Goal: Book appointment/travel/reservation

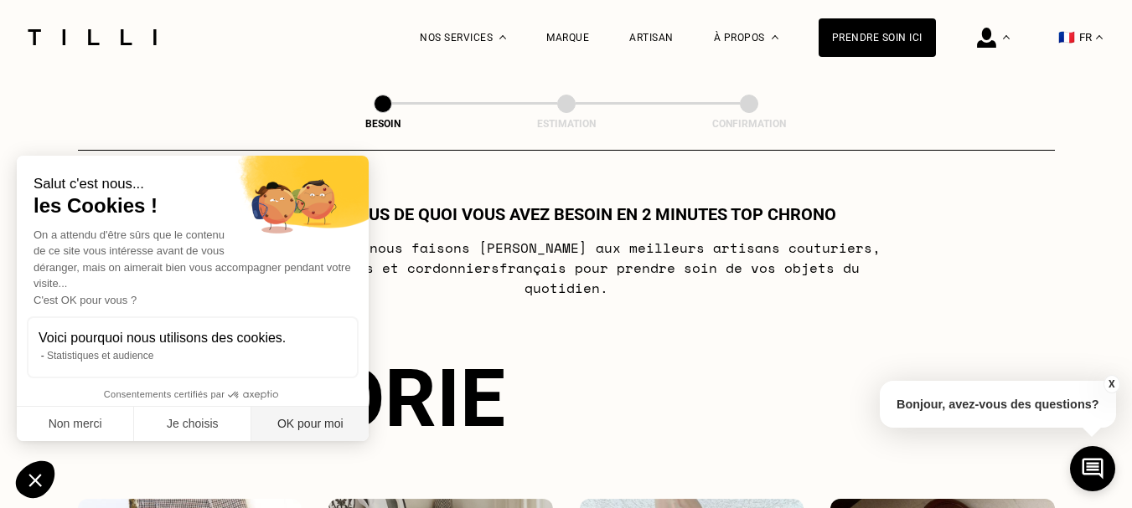
click at [316, 426] on button "OK pour moi" at bounding box center [309, 424] width 117 height 35
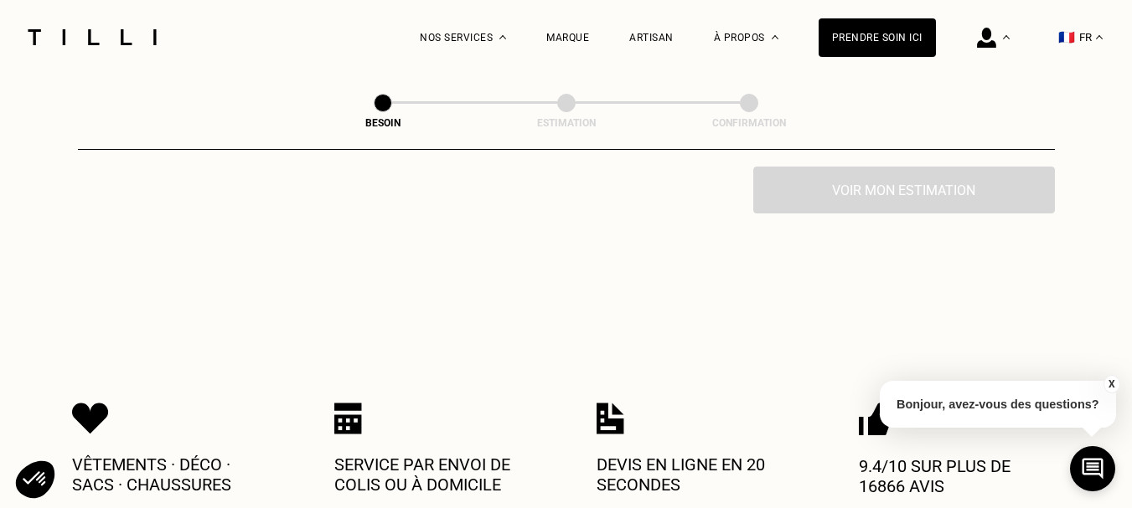
scroll to position [419, 0]
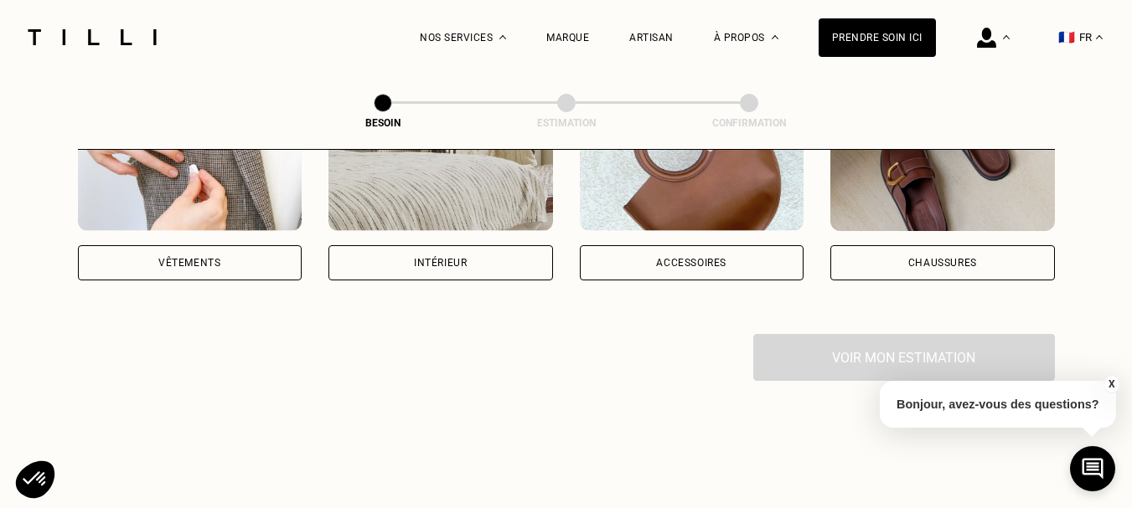
click at [183, 258] on div "Vêtements" at bounding box center [189, 263] width 62 height 10
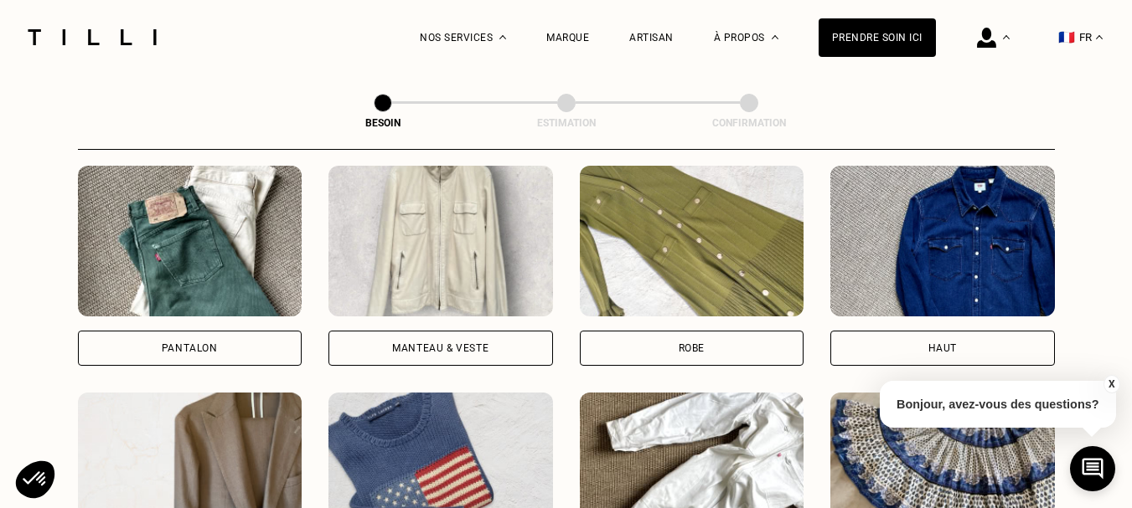
scroll to position [799, 0]
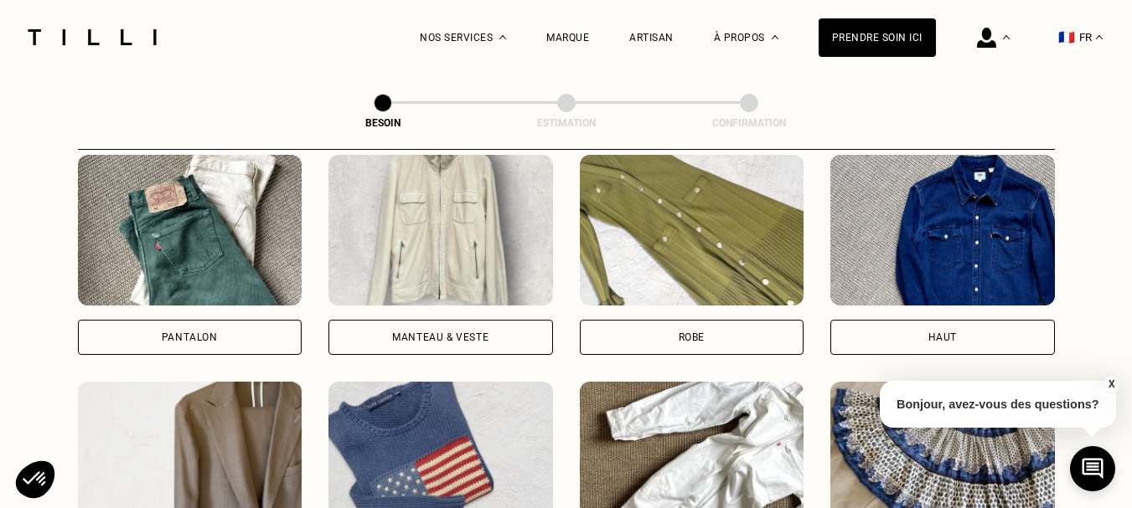
click at [685, 333] on div "Robe" at bounding box center [692, 338] width 26 height 10
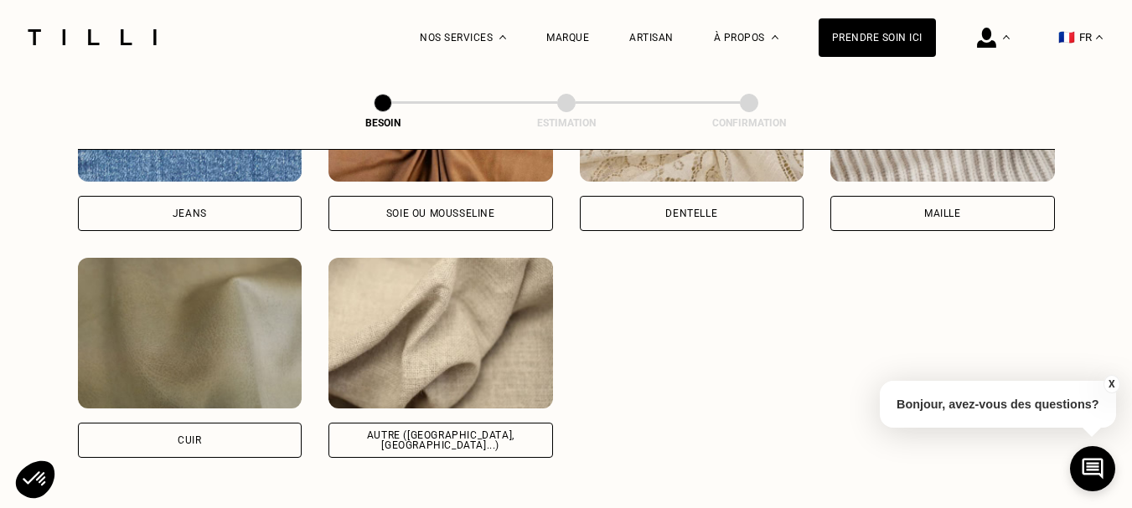
scroll to position [1962, 0]
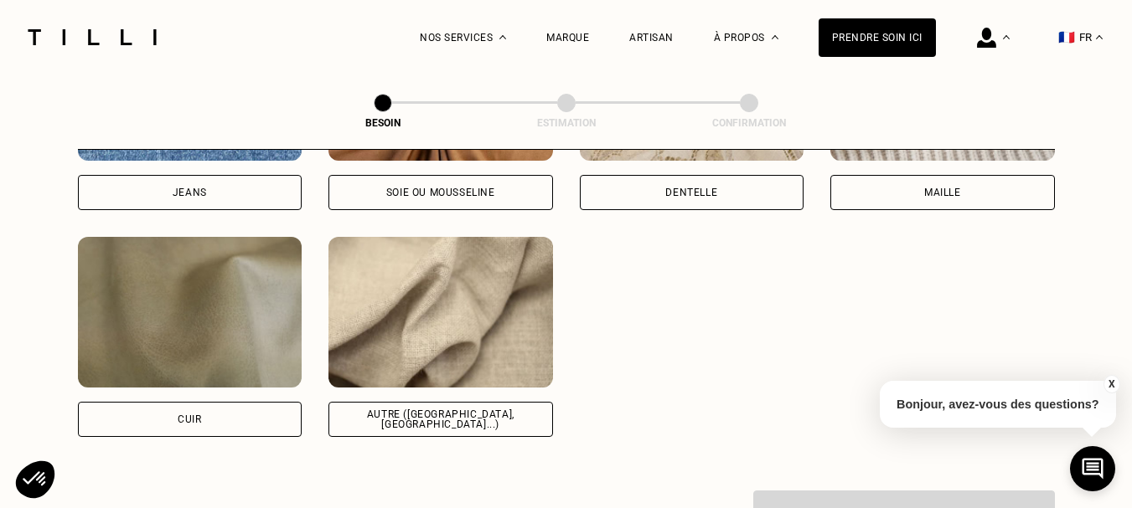
click at [467, 188] on div "Soie ou mousseline" at bounding box center [440, 193] width 109 height 10
select select "FR"
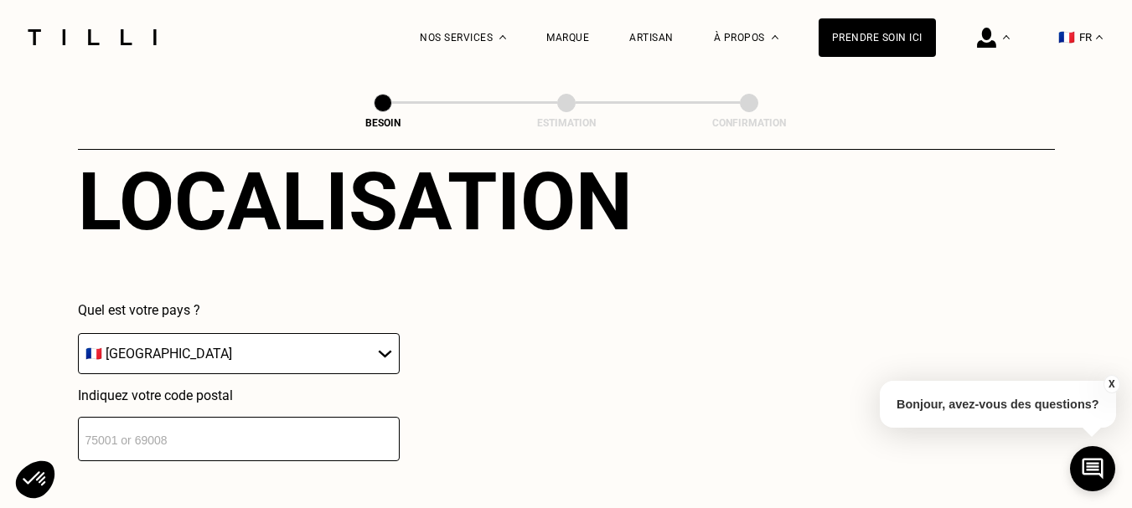
scroll to position [2420, 0]
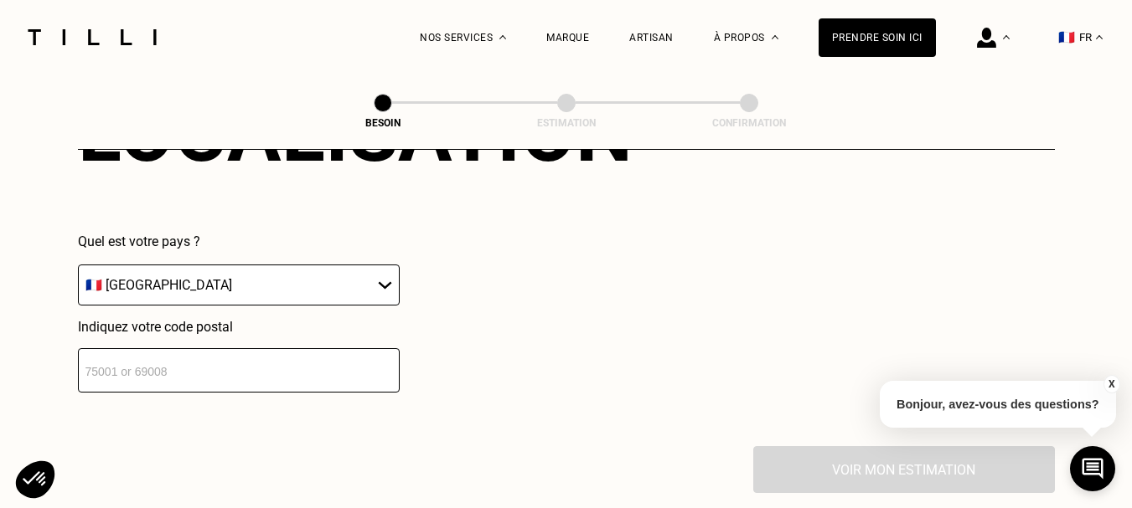
click at [328, 364] on input "number" at bounding box center [239, 370] width 322 height 44
type input "75116"
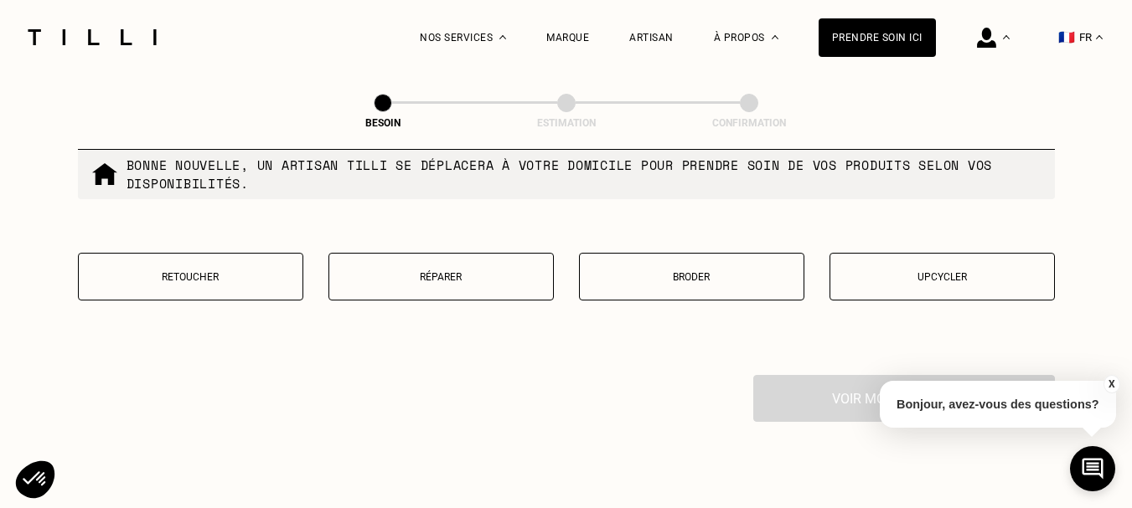
scroll to position [2920, 0]
click at [169, 271] on p "Retoucher" at bounding box center [190, 276] width 207 height 12
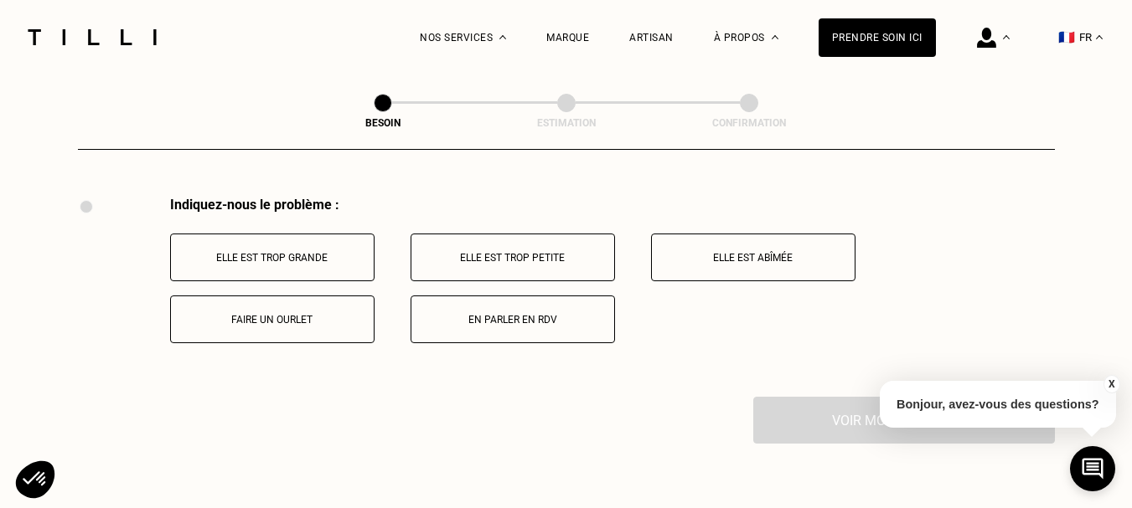
scroll to position [3099, 0]
click at [295, 312] on p "Faire un ourlet" at bounding box center [272, 318] width 186 height 12
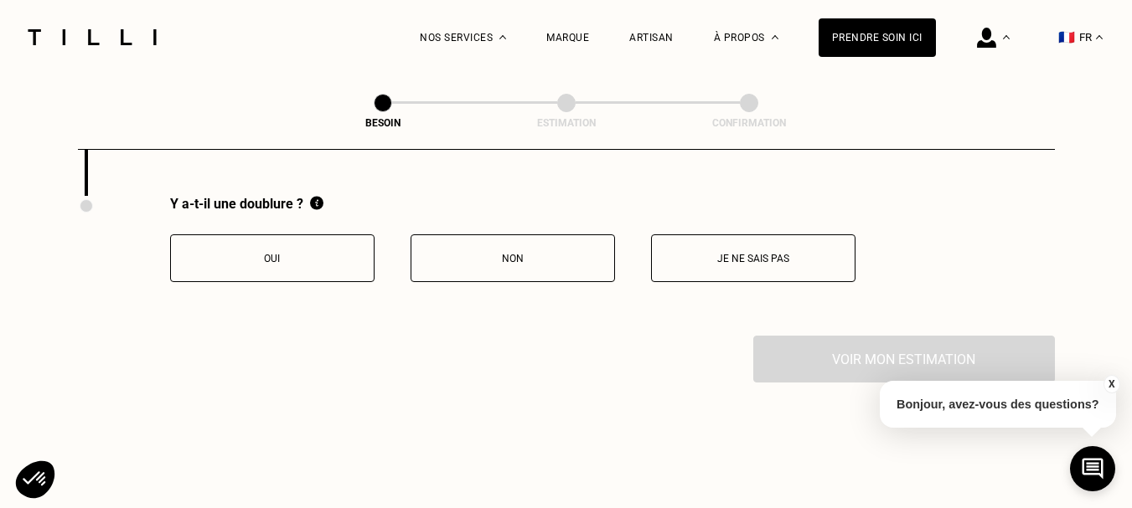
scroll to position [3299, 0]
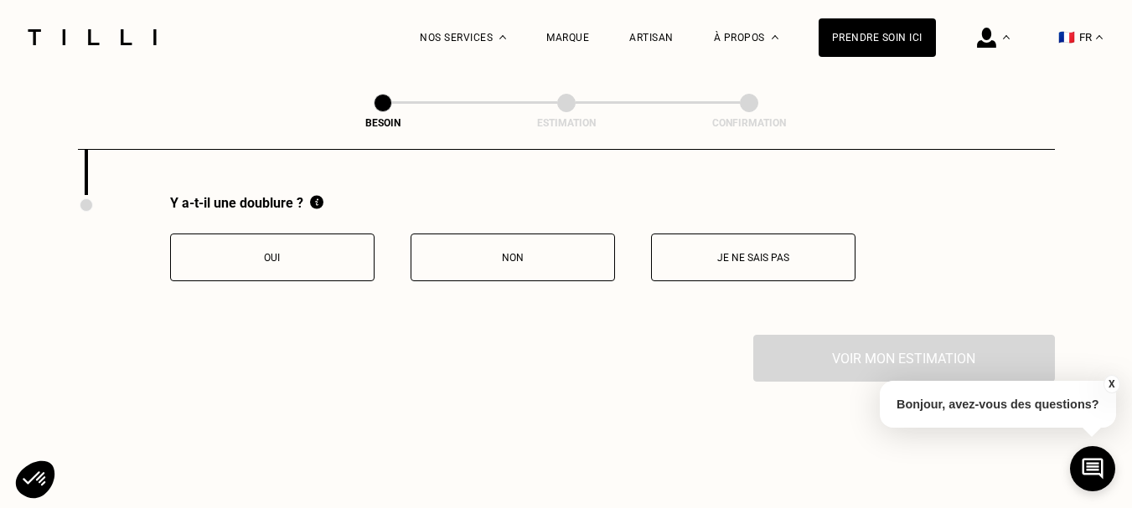
click at [284, 252] on p "Oui" at bounding box center [272, 258] width 186 height 12
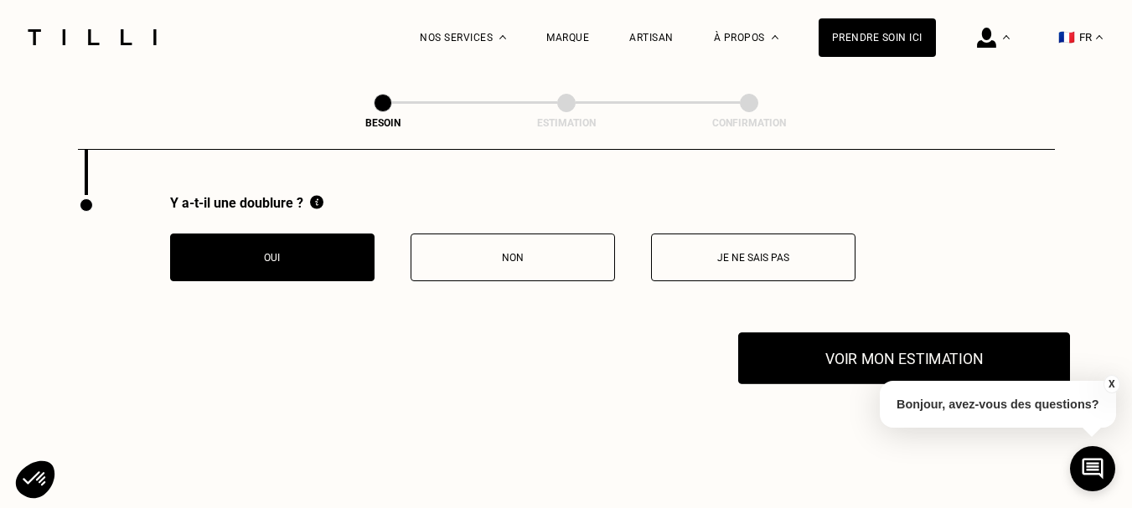
click at [844, 345] on button "Voir mon estimation" at bounding box center [904, 359] width 332 height 52
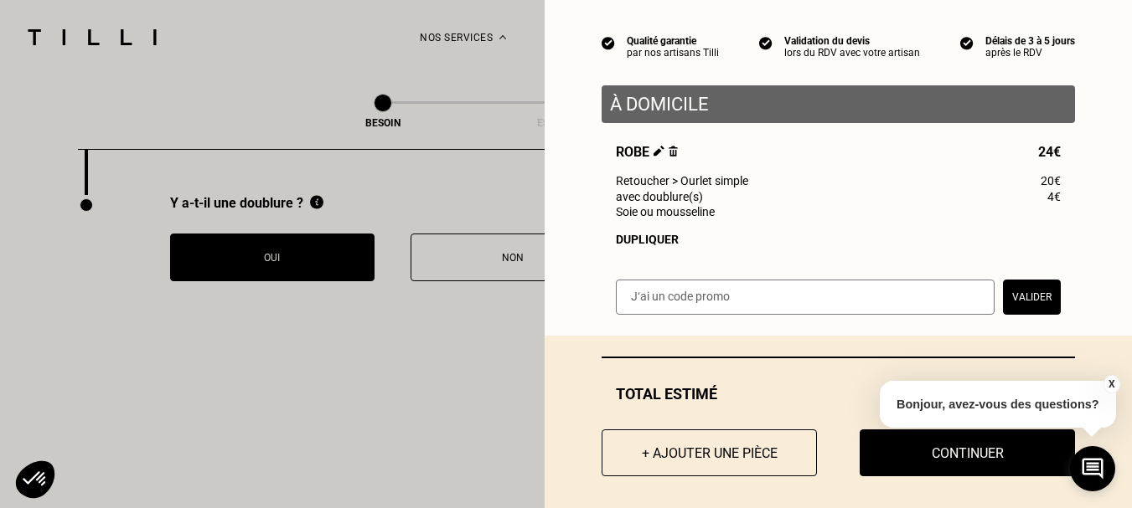
scroll to position [157, 0]
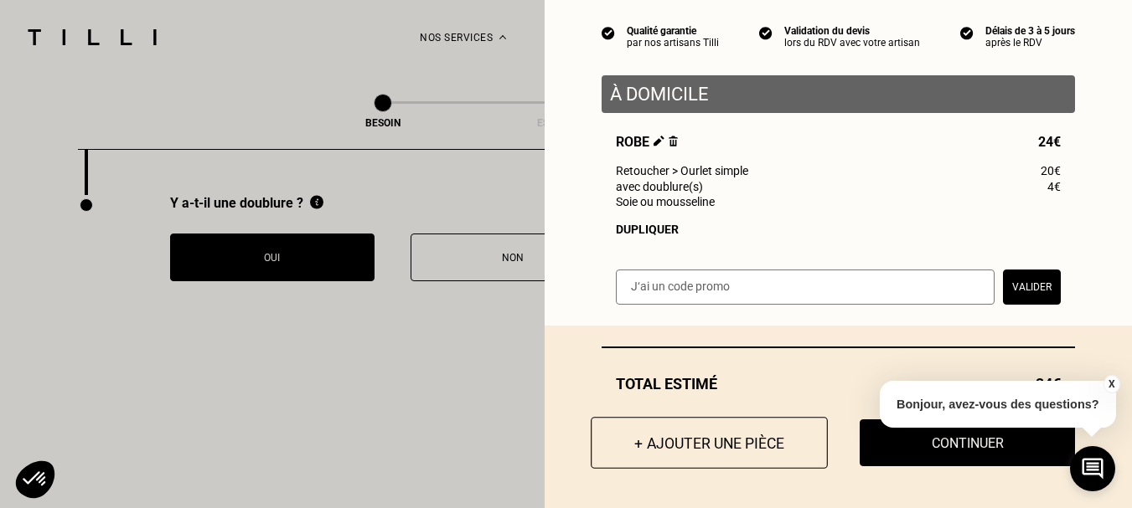
click at [712, 453] on button "+ Ajouter une pièce" at bounding box center [709, 443] width 237 height 52
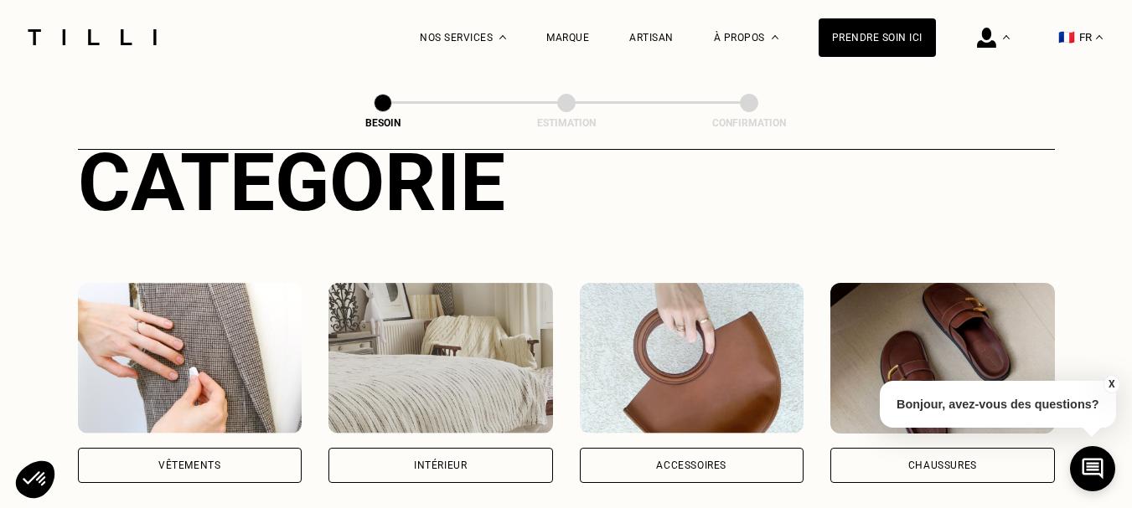
scroll to position [251, 0]
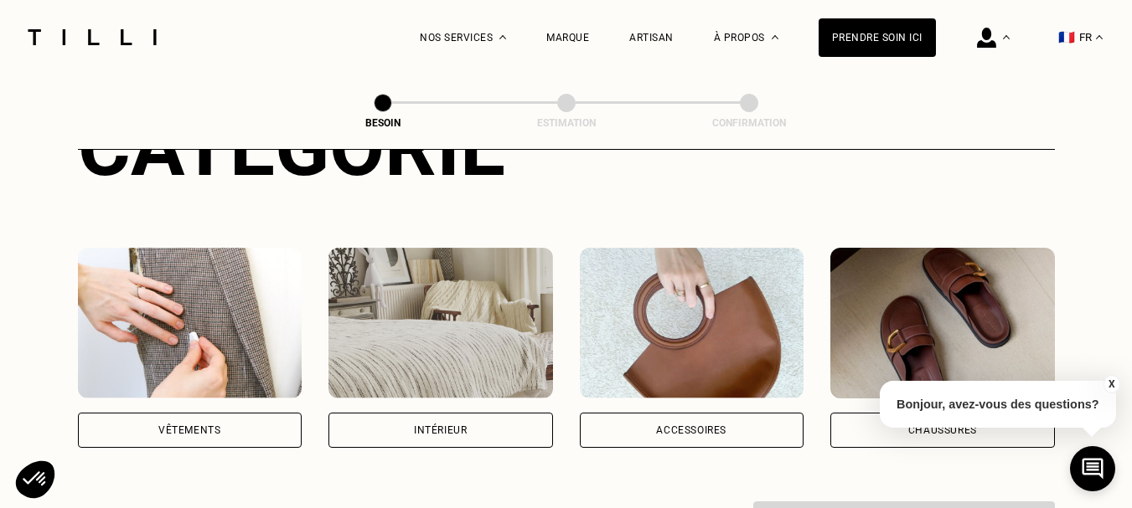
click at [250, 413] on div "Vêtements" at bounding box center [190, 430] width 224 height 35
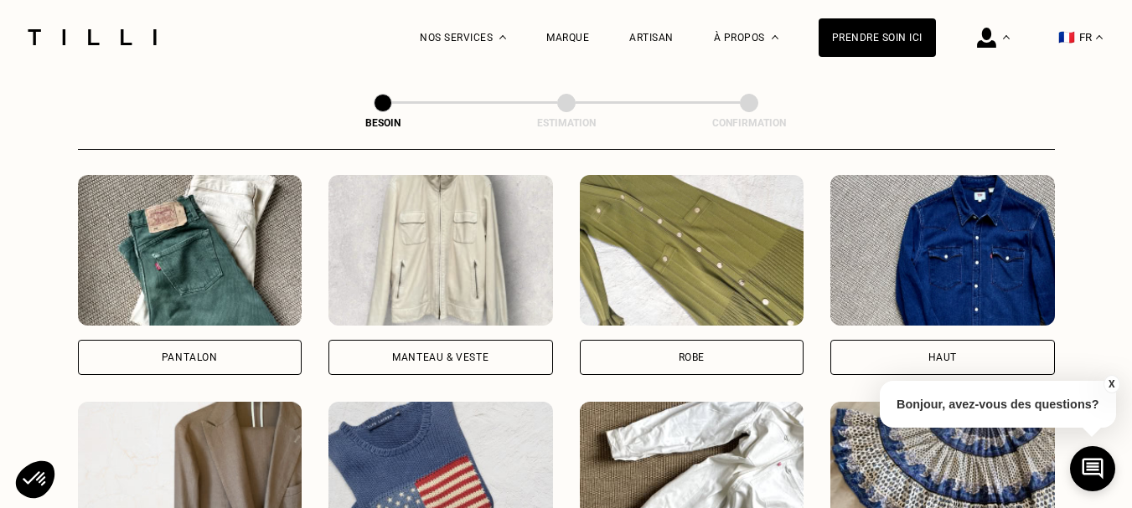
scroll to position [799, 0]
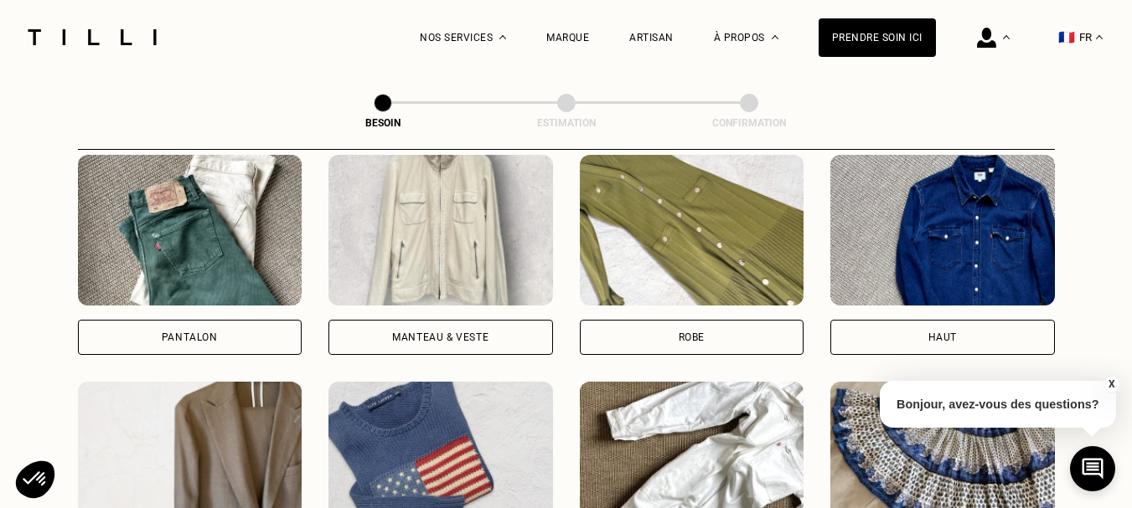
click at [186, 333] on div "Pantalon" at bounding box center [190, 338] width 56 height 10
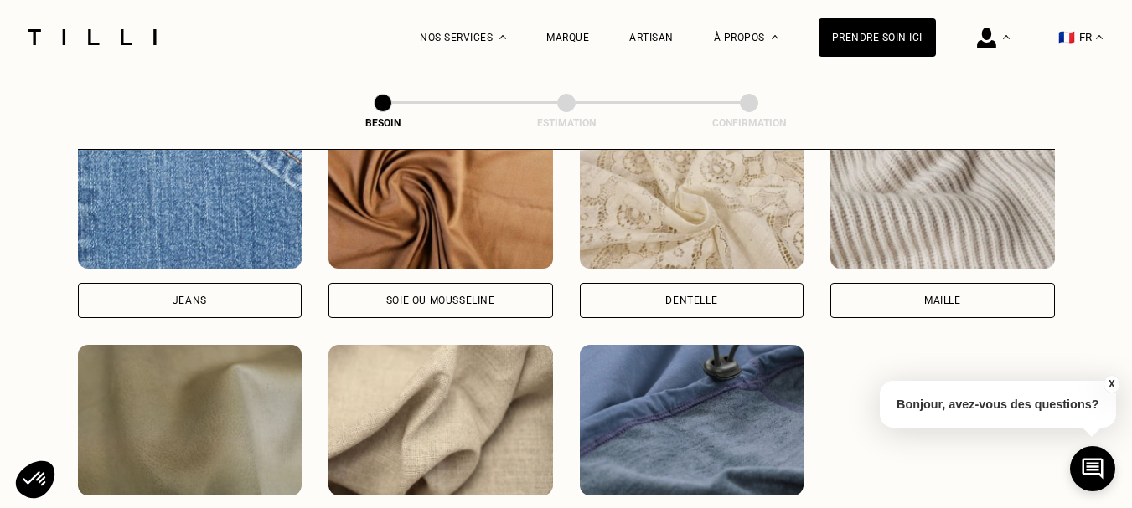
scroll to position [2046, 0]
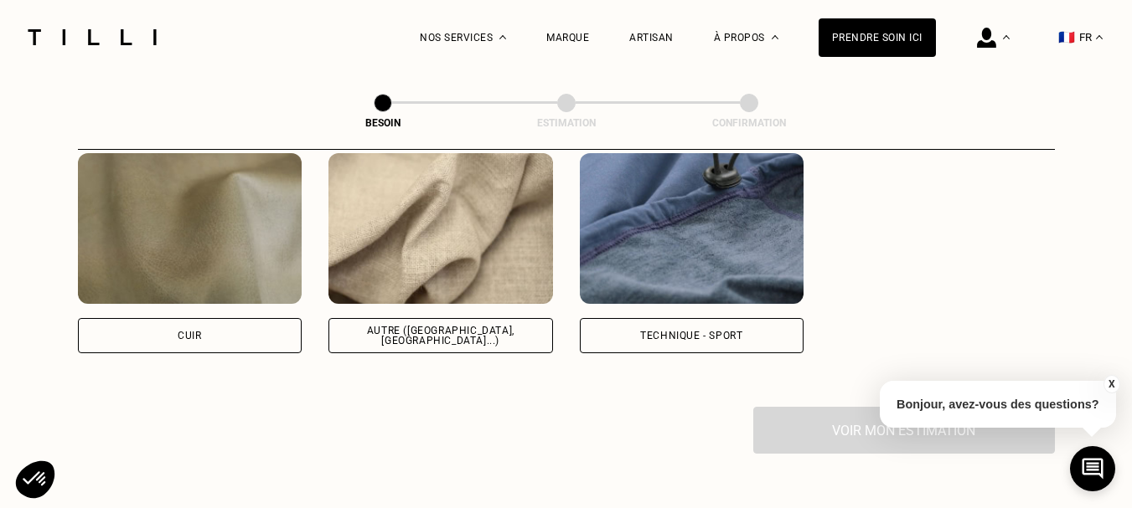
click at [427, 326] on div "Autre ([GEOGRAPHIC_DATA], [GEOGRAPHIC_DATA]...)" at bounding box center [441, 336] width 196 height 20
select select "FR"
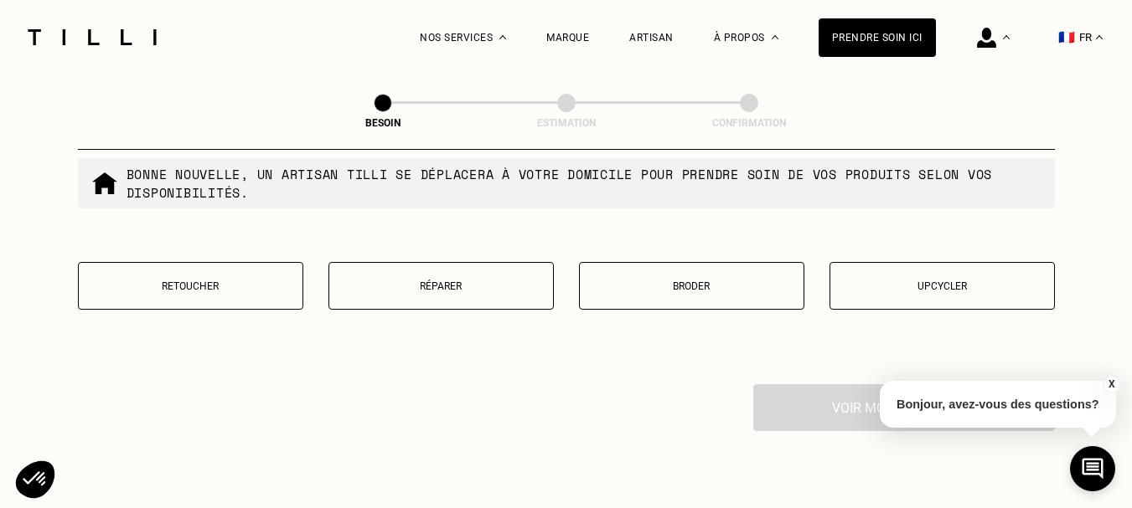
scroll to position [2910, 0]
click at [220, 299] on button "Retoucher" at bounding box center [190, 285] width 225 height 48
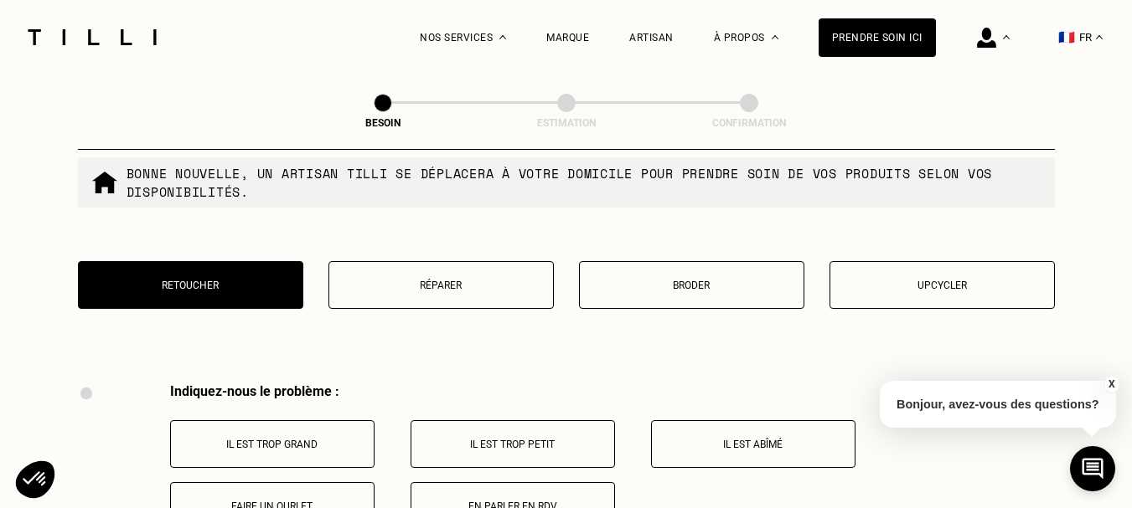
click at [227, 287] on button "Retoucher" at bounding box center [190, 285] width 225 height 48
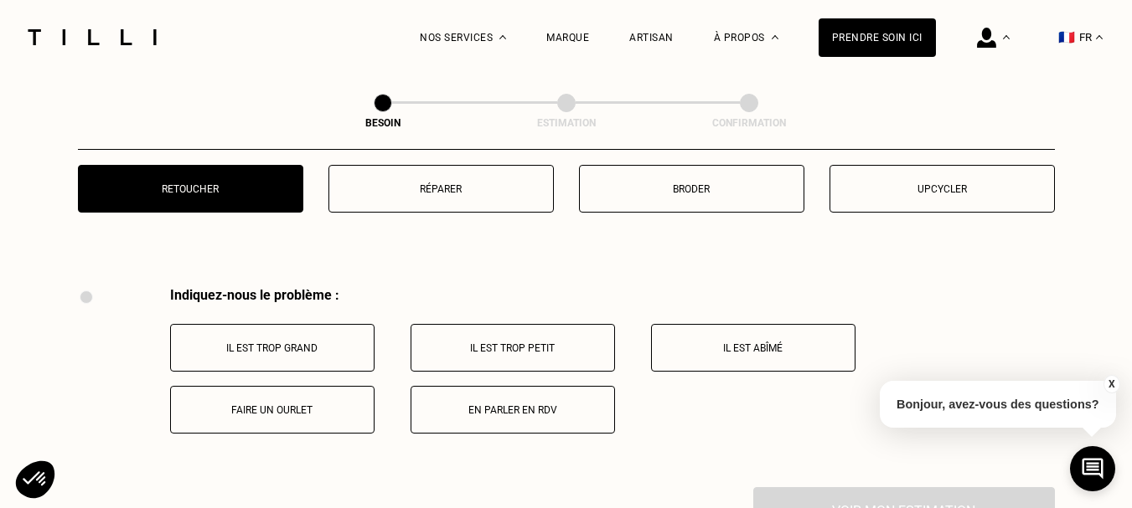
scroll to position [2931, 0]
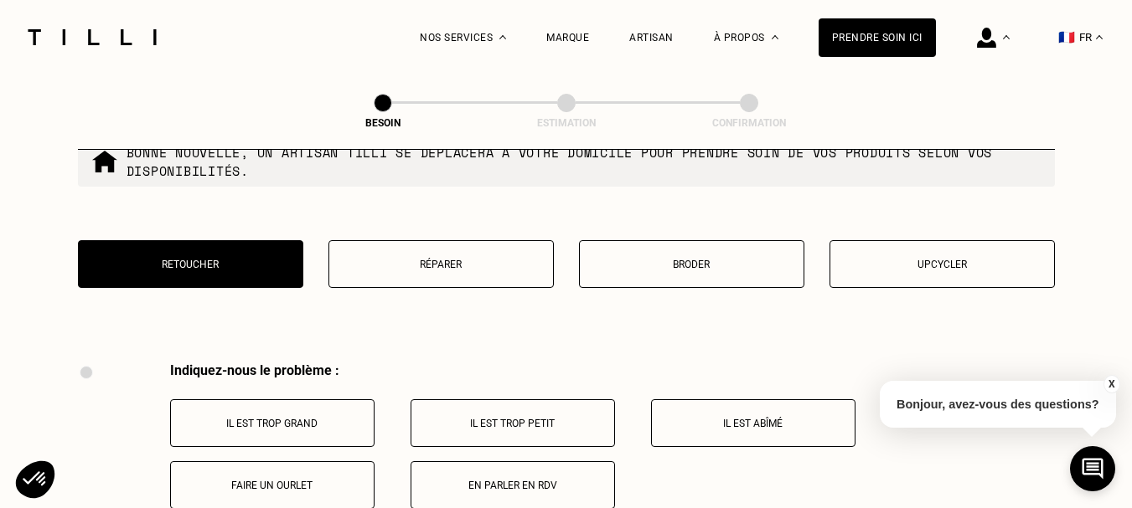
click at [261, 418] on p "Il est trop grand" at bounding box center [272, 424] width 186 height 12
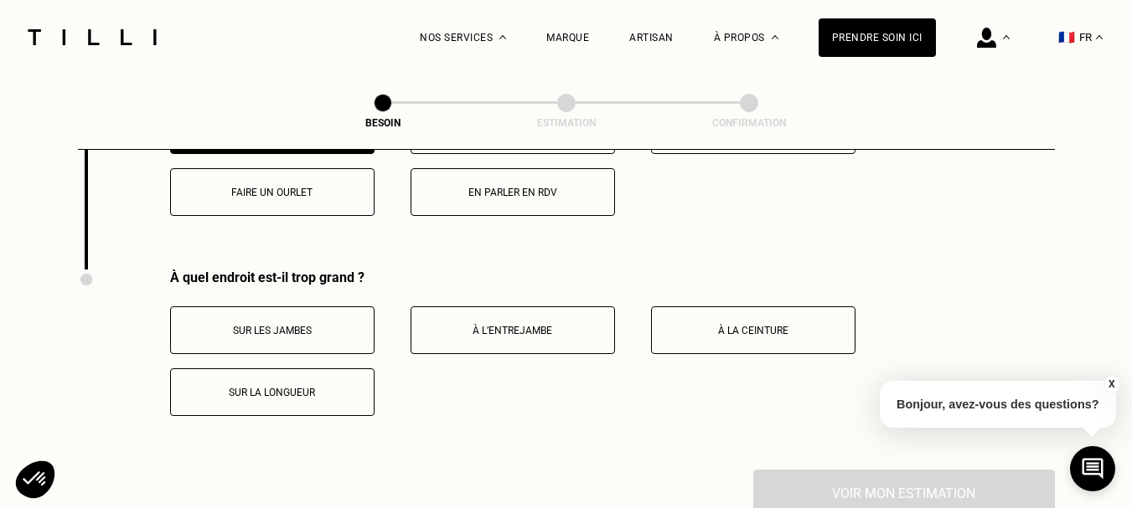
scroll to position [3131, 0]
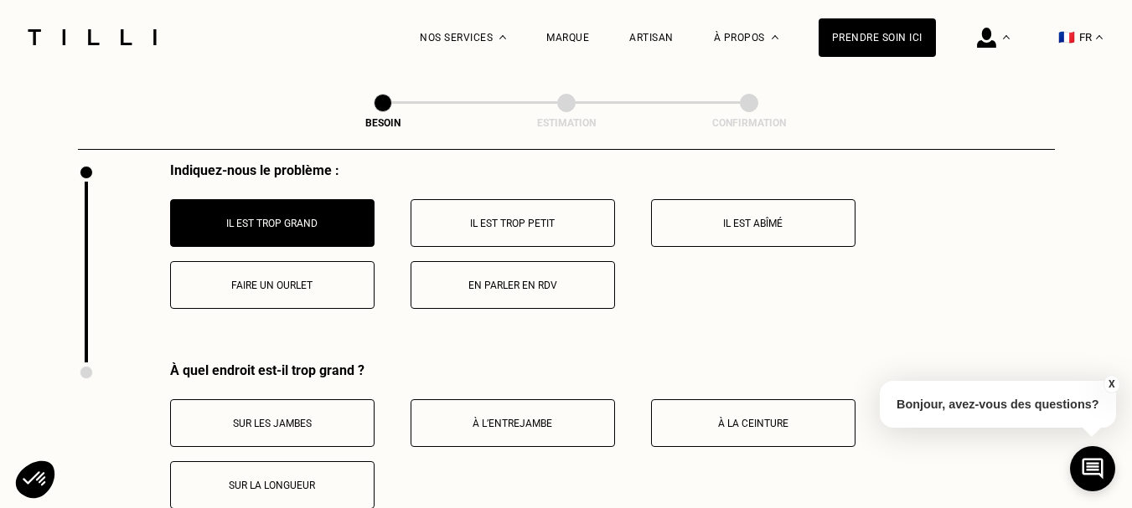
click at [243, 284] on button "Faire un ourlet" at bounding box center [272, 285] width 204 height 48
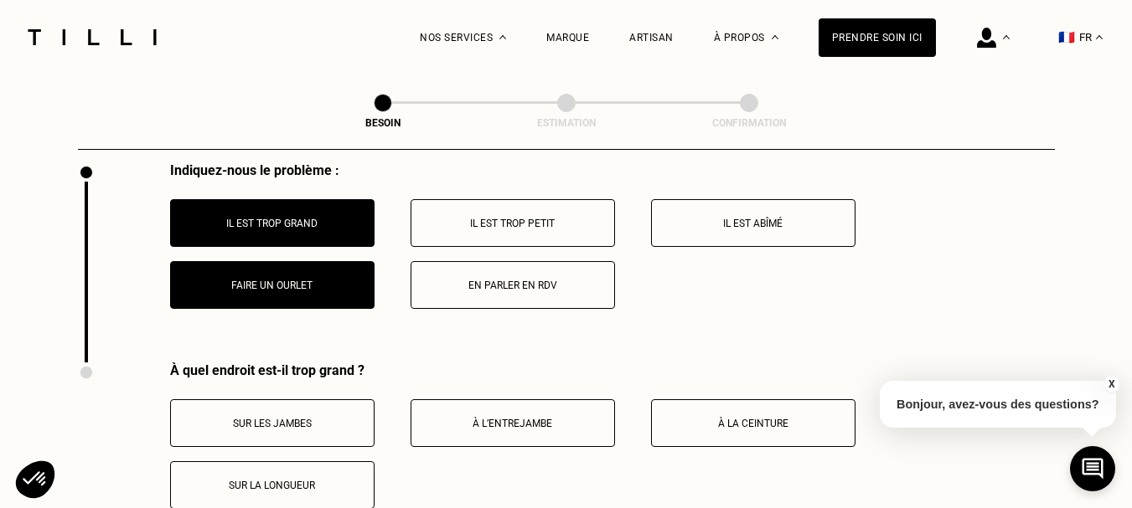
scroll to position [3299, 0]
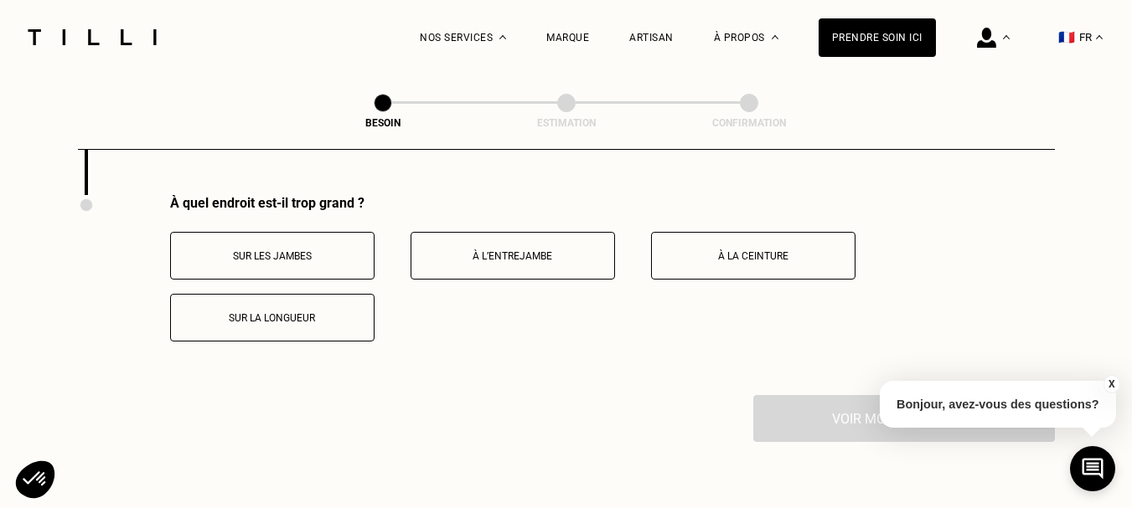
click at [728, 250] on p "À la ceinture" at bounding box center [753, 256] width 186 height 12
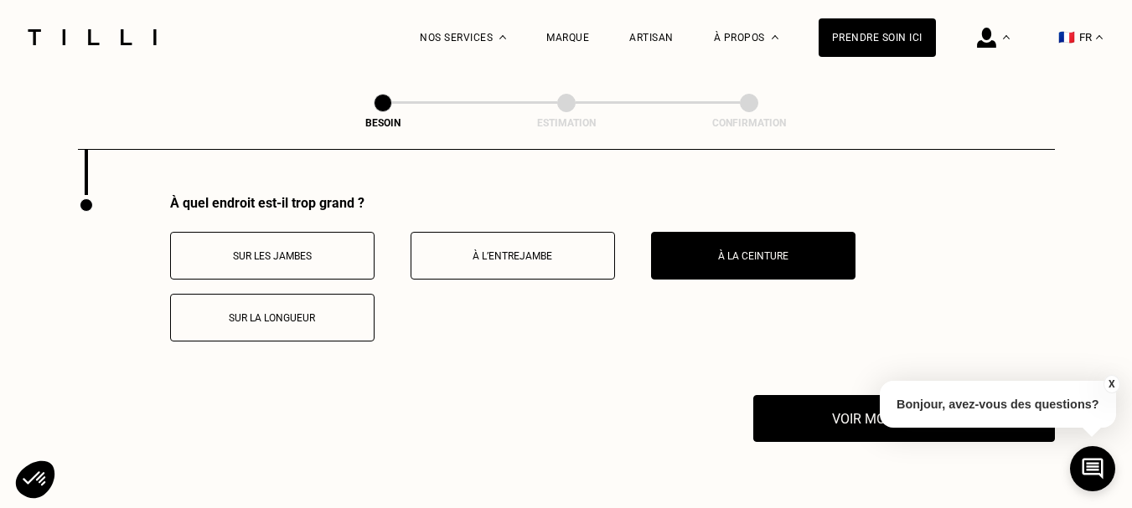
click at [317, 312] on p "Sur la longueur" at bounding box center [272, 318] width 186 height 12
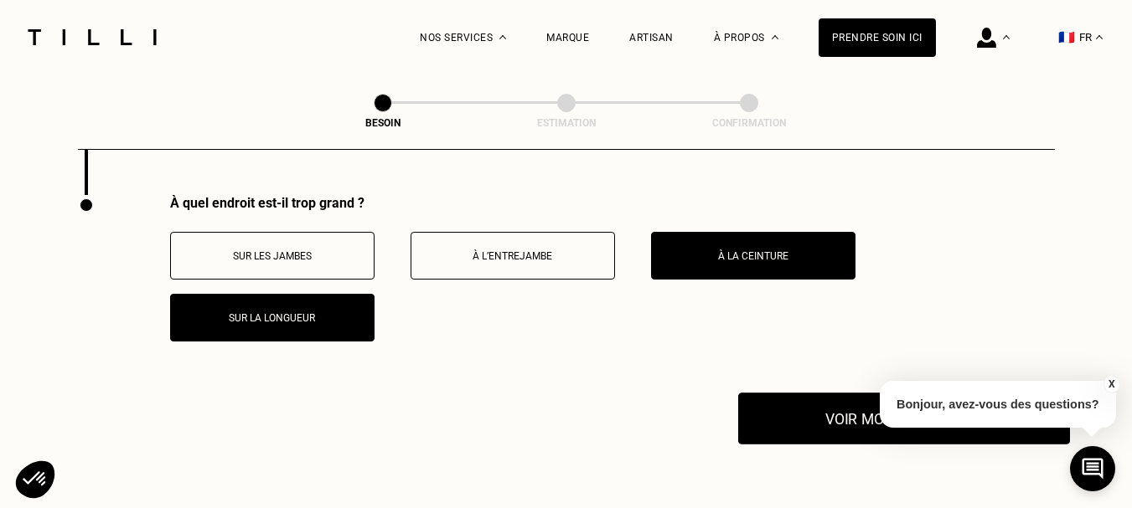
click at [815, 405] on button "Voir mon estimation" at bounding box center [904, 419] width 332 height 52
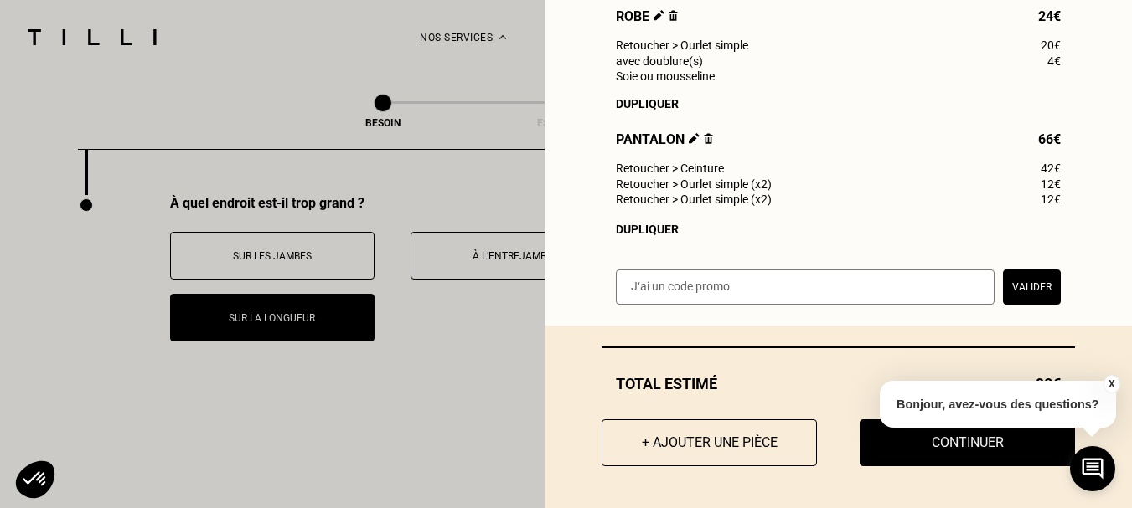
scroll to position [286, 0]
click at [681, 446] on button "+ Ajouter une pièce" at bounding box center [709, 443] width 237 height 52
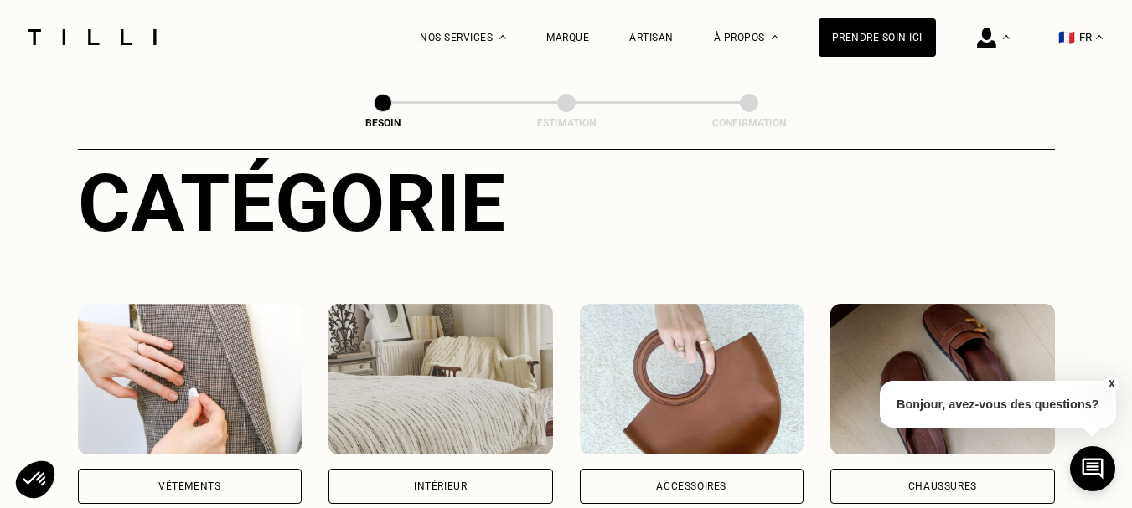
scroll to position [251, 0]
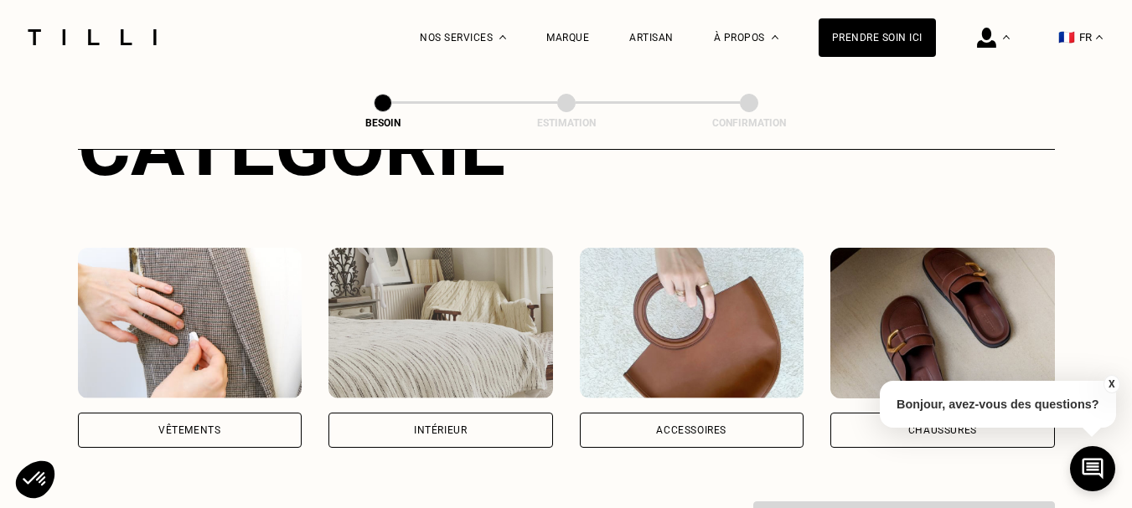
click at [215, 426] on div "Vêtements" at bounding box center [189, 431] width 62 height 10
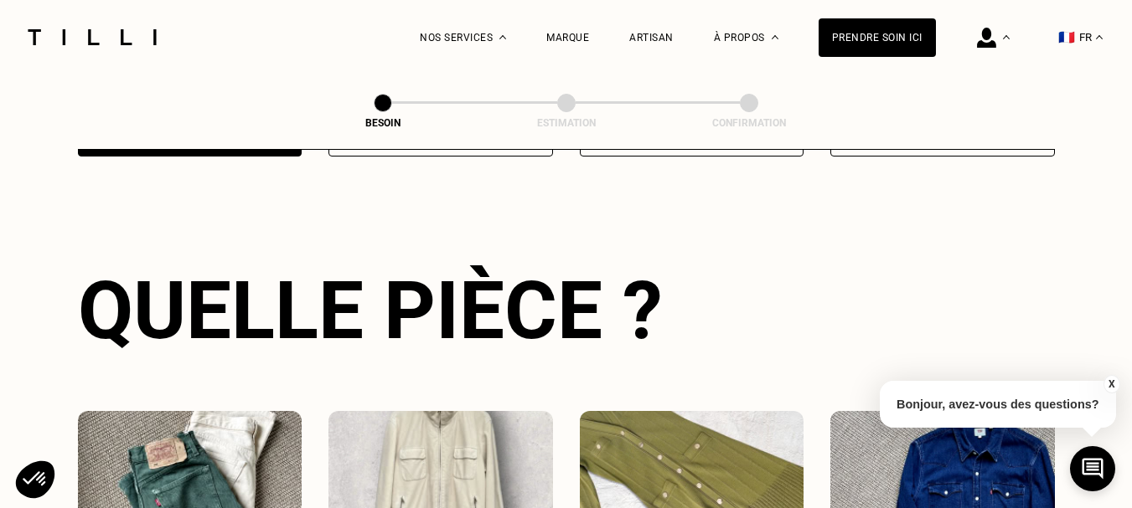
scroll to position [548, 0]
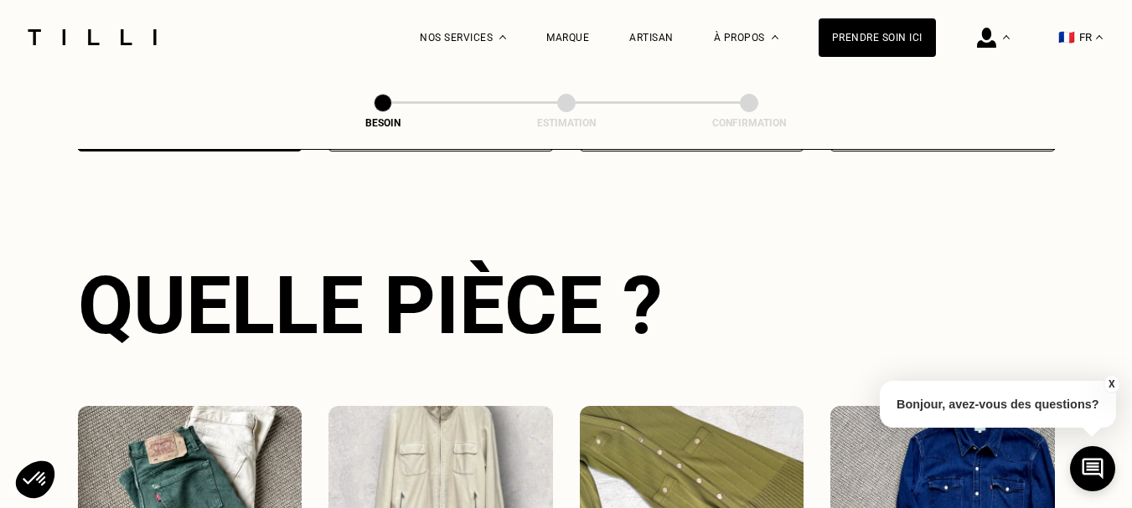
click at [669, 436] on img at bounding box center [692, 481] width 224 height 151
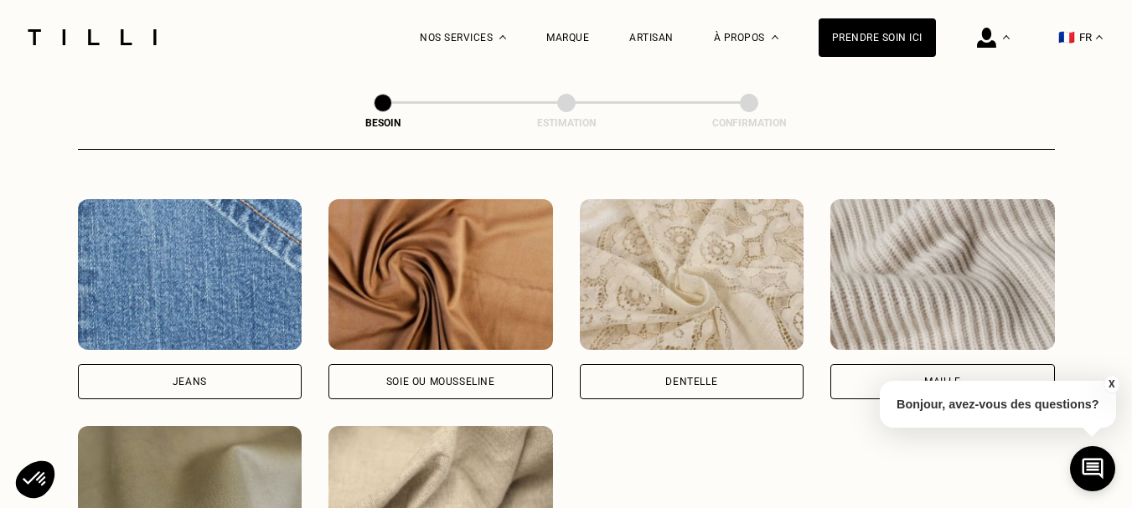
scroll to position [1794, 0]
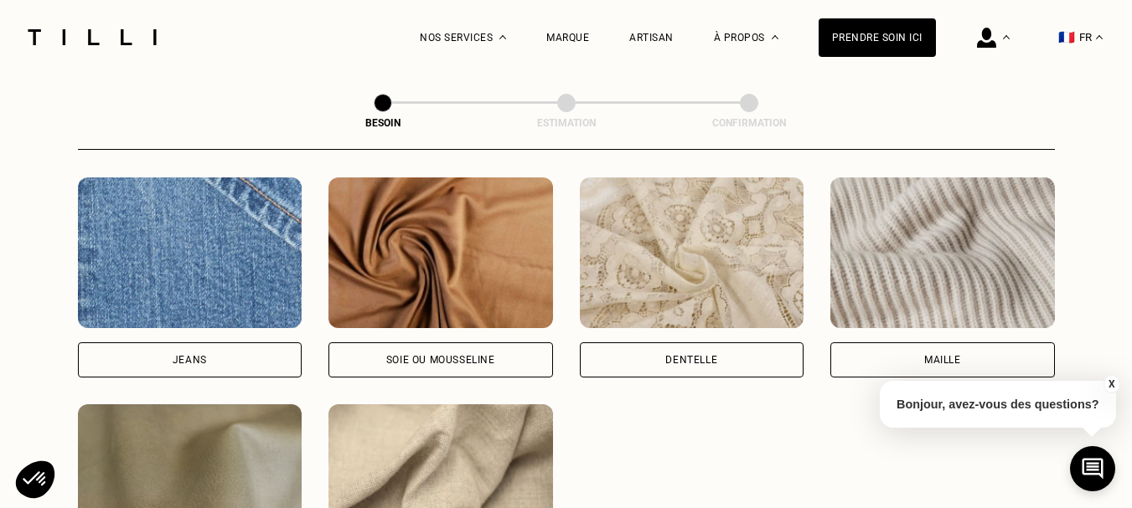
click at [443, 355] on div "Soie ou mousseline" at bounding box center [440, 360] width 109 height 10
select select "FR"
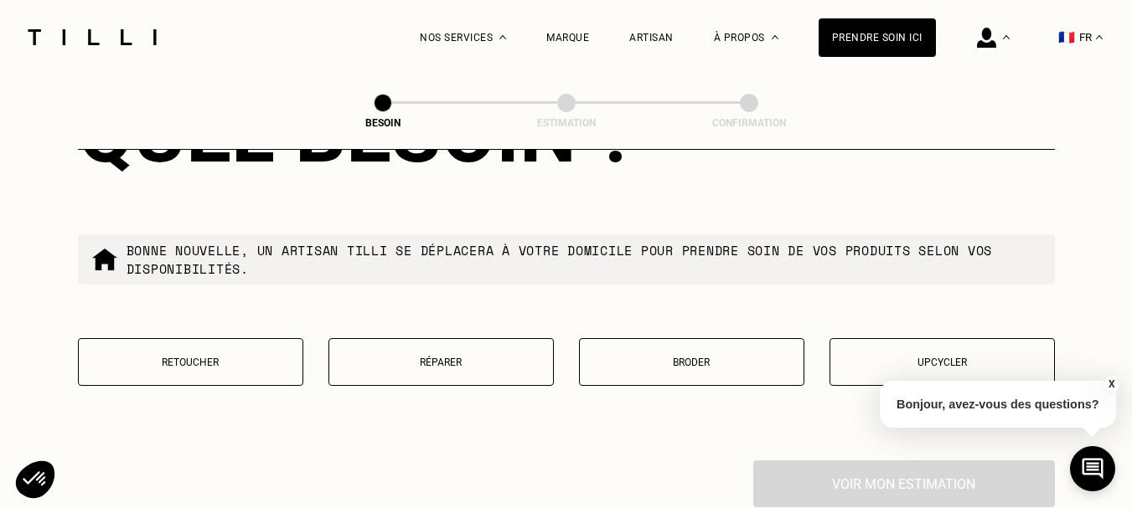
scroll to position [2839, 0]
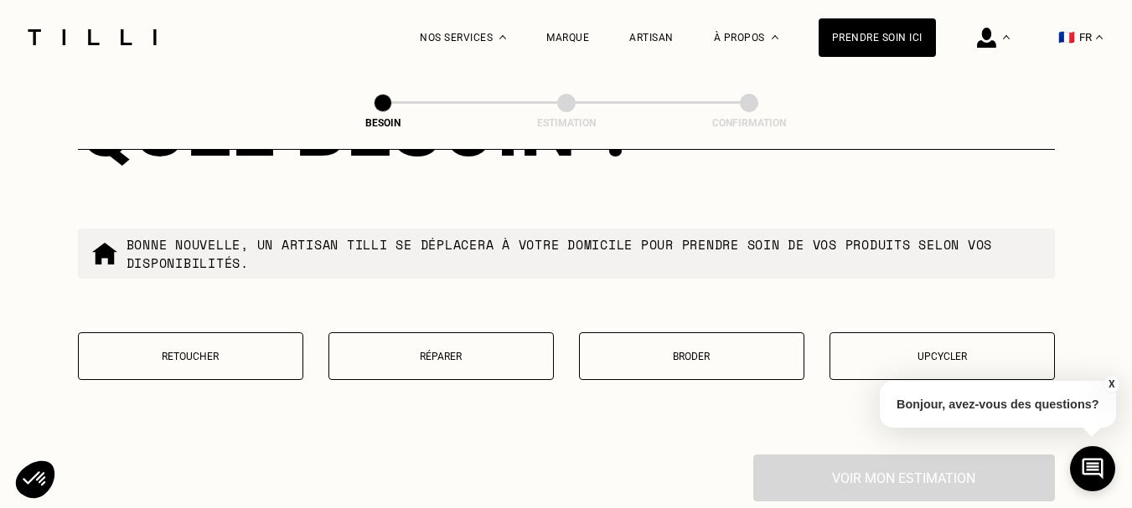
click at [213, 351] on p "Retoucher" at bounding box center [190, 357] width 207 height 12
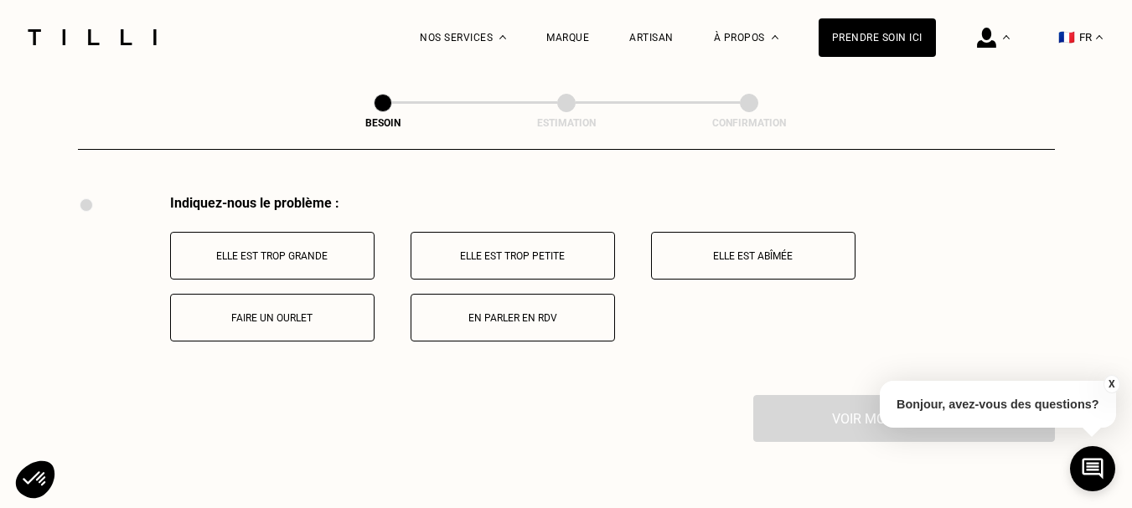
scroll to position [3166, 0]
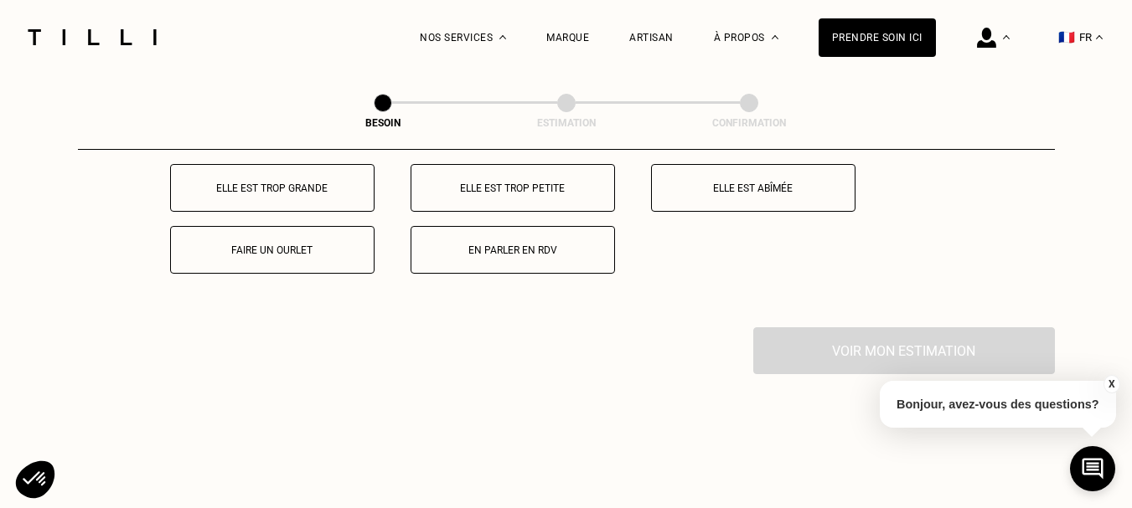
click at [298, 186] on p "Elle est trop grande" at bounding box center [272, 189] width 186 height 12
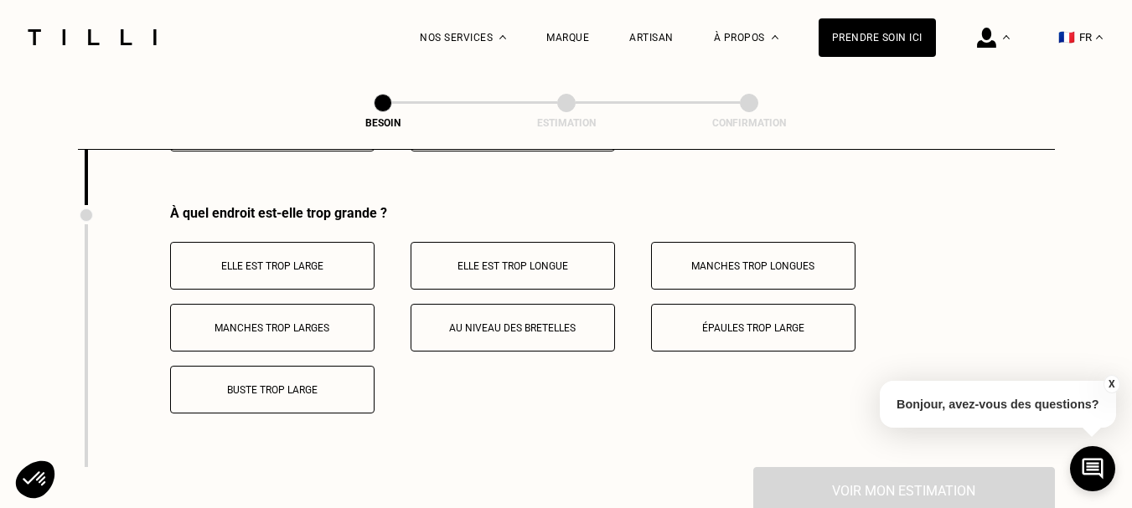
scroll to position [3299, 0]
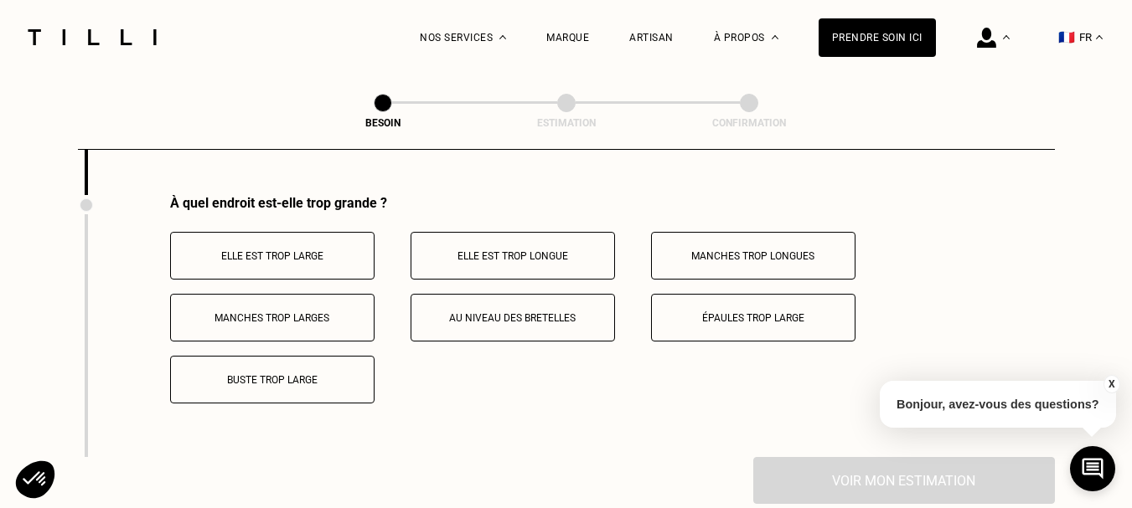
click at [290, 250] on p "Elle est trop large" at bounding box center [272, 256] width 186 height 12
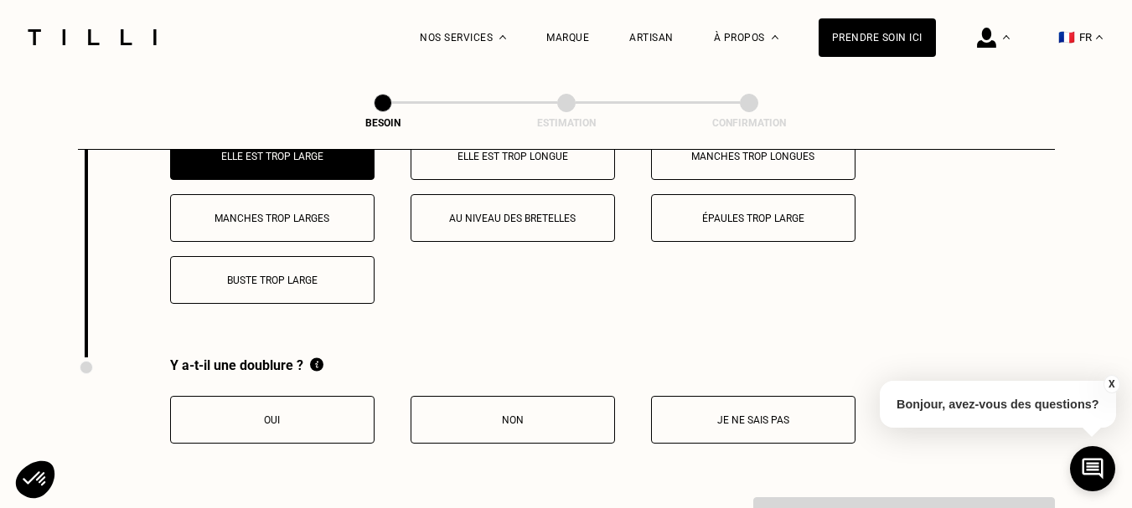
scroll to position [3466, 0]
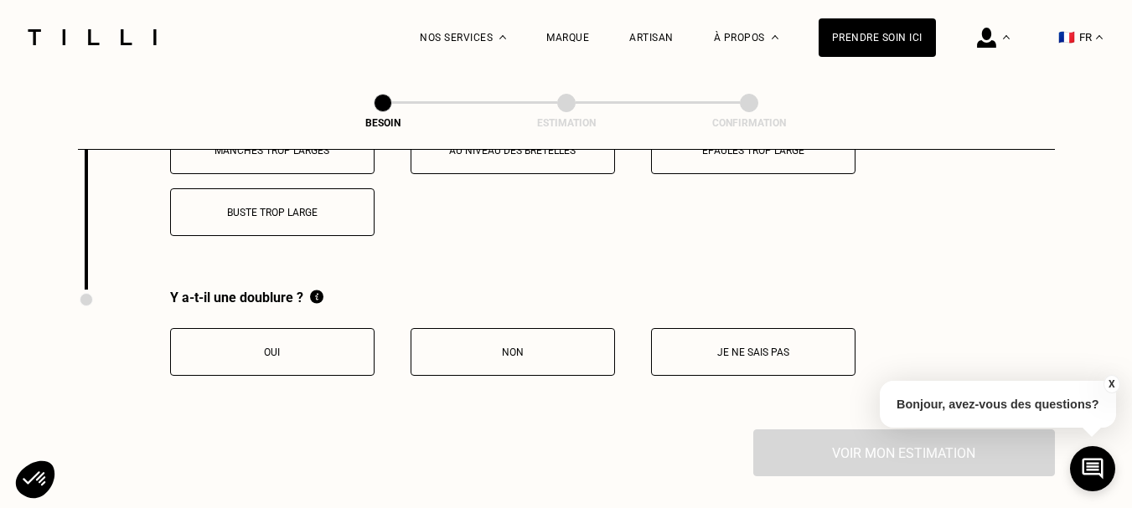
click at [286, 347] on p "Oui" at bounding box center [272, 353] width 186 height 12
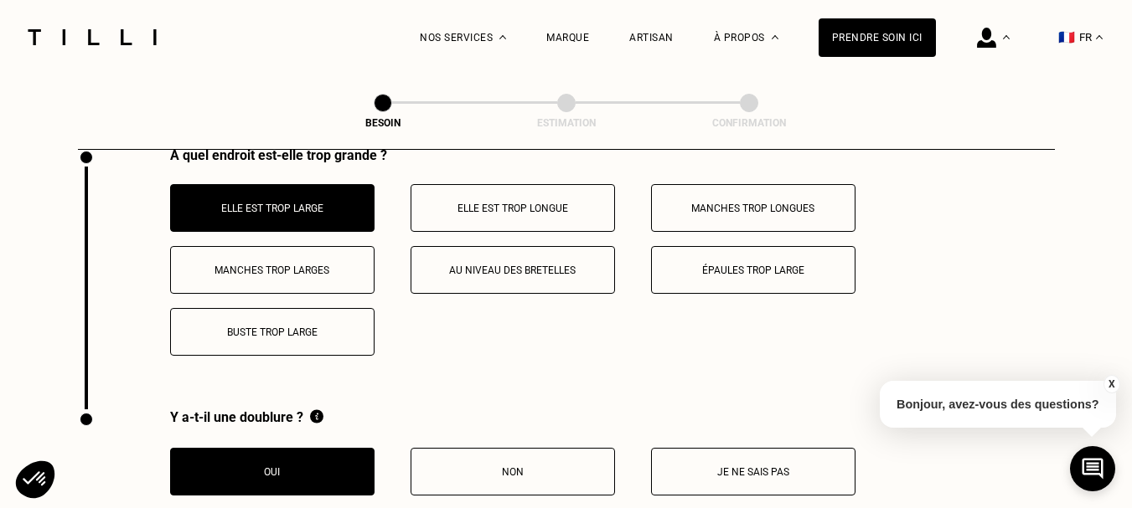
scroll to position [3383, 0]
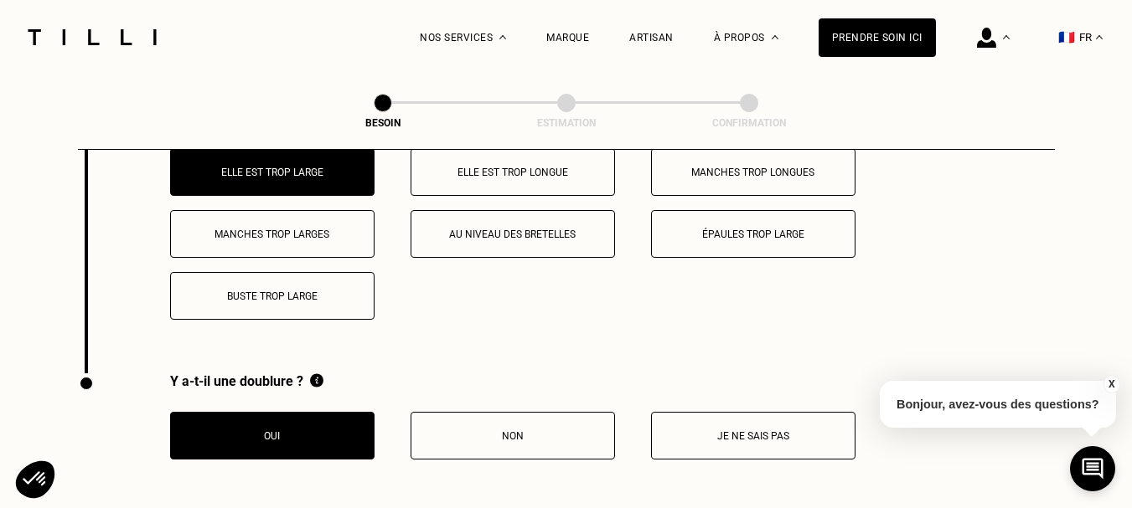
click at [282, 291] on p "Buste trop large" at bounding box center [272, 297] width 186 height 12
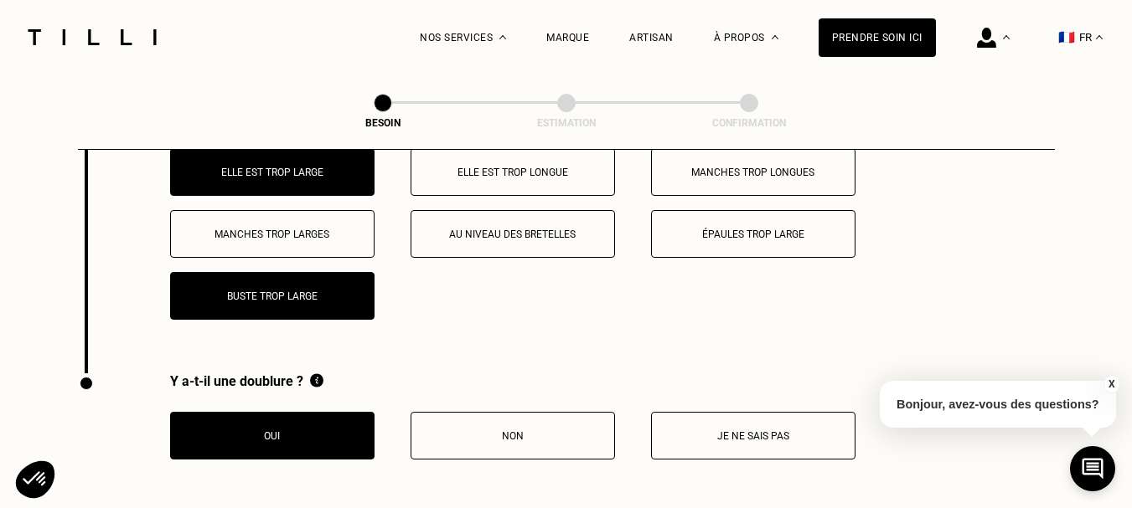
click at [286, 168] on p "Elle est trop large" at bounding box center [272, 173] width 186 height 12
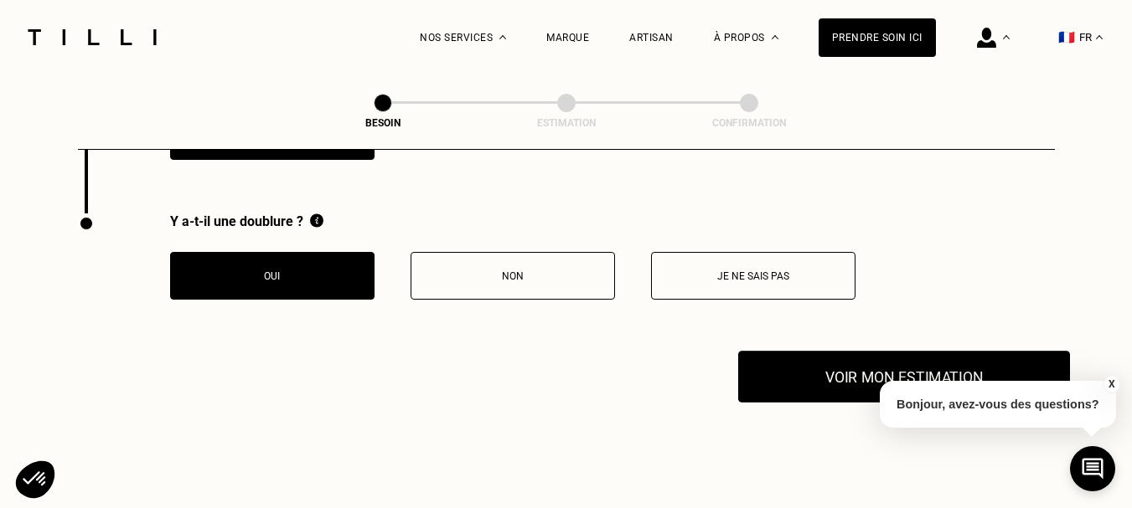
scroll to position [3550, 0]
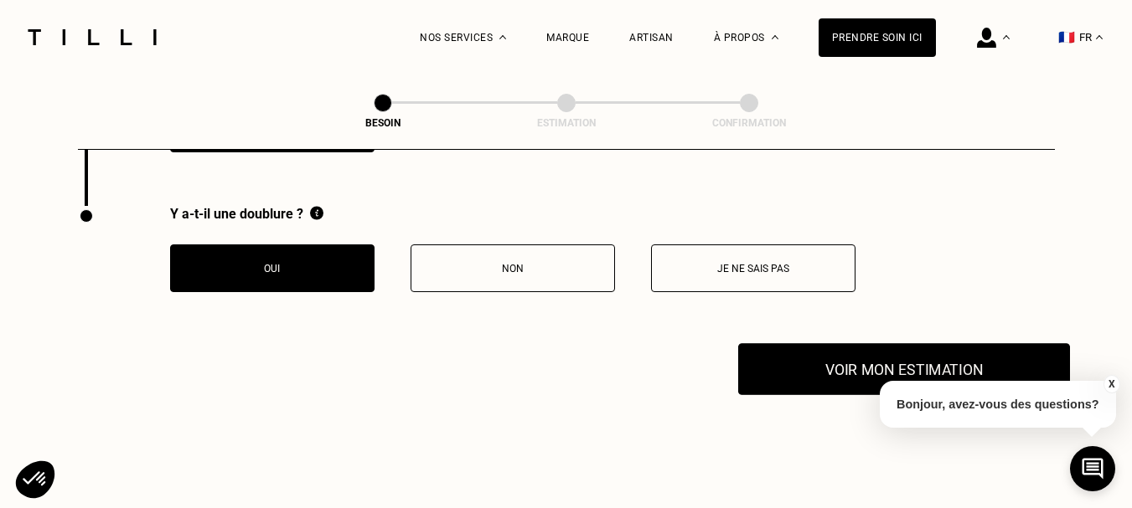
click at [890, 354] on button "Voir mon estimation" at bounding box center [904, 369] width 332 height 52
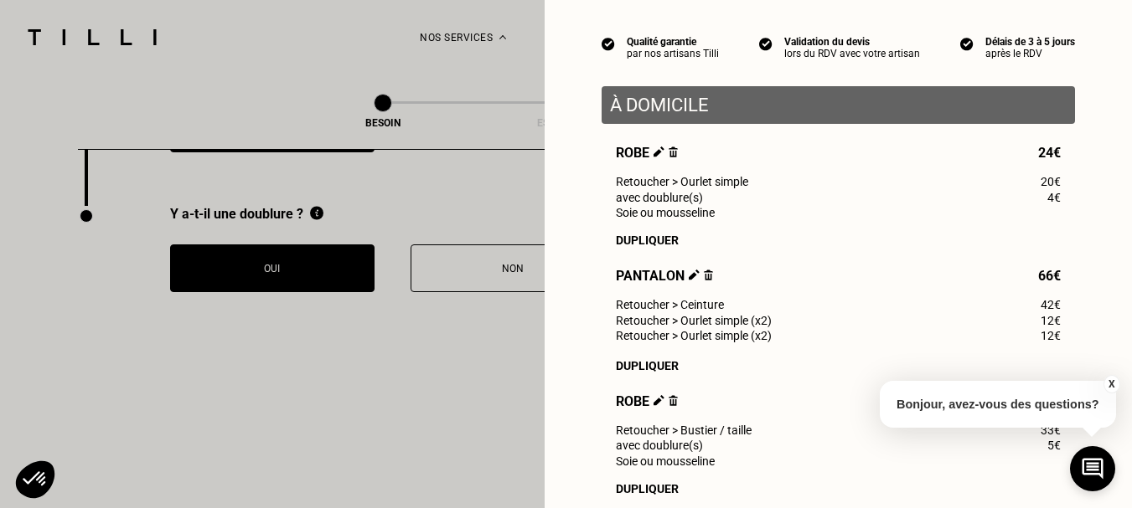
scroll to position [168, 0]
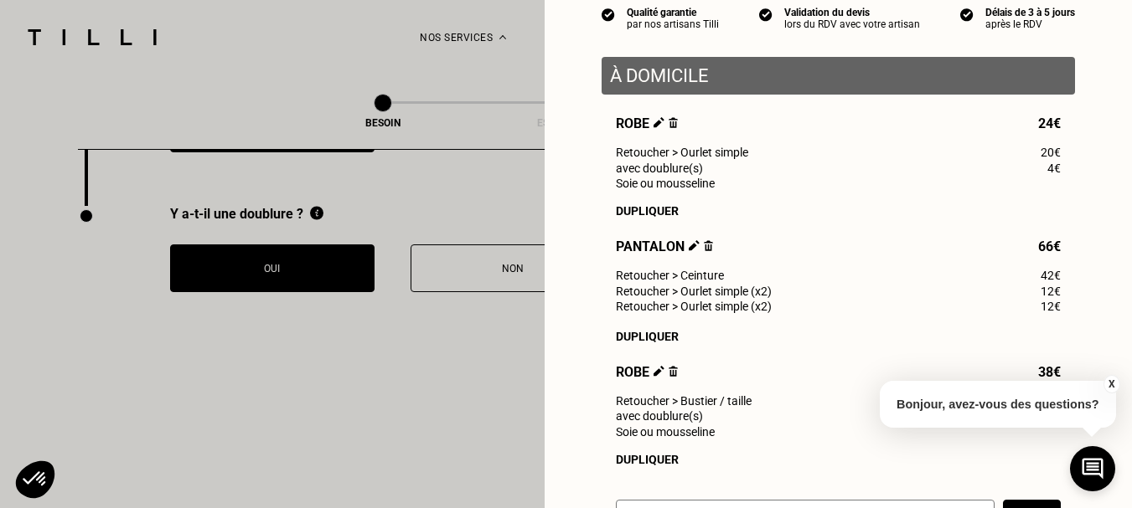
click at [704, 251] on img at bounding box center [708, 245] width 9 height 11
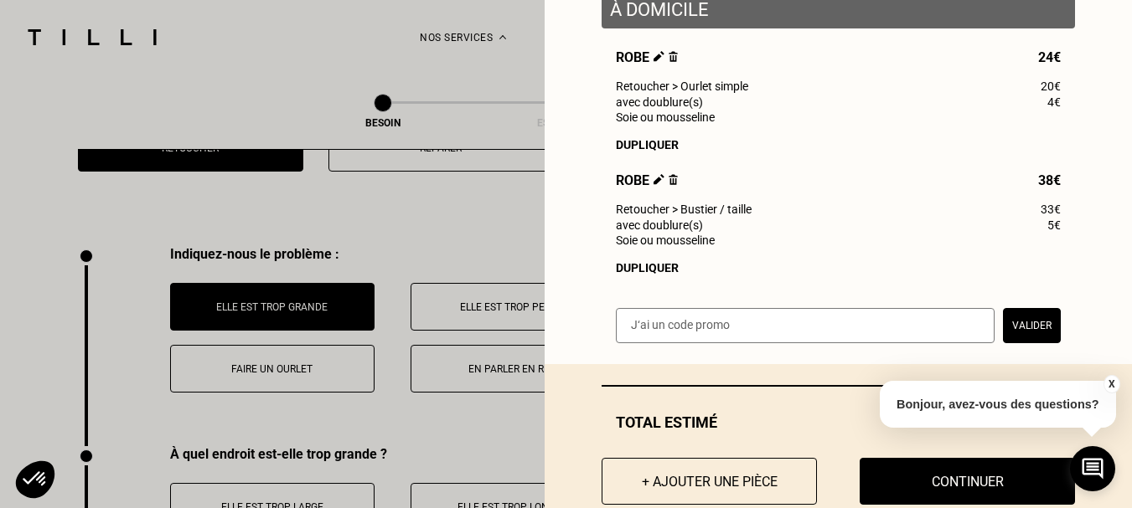
scroll to position [284, 0]
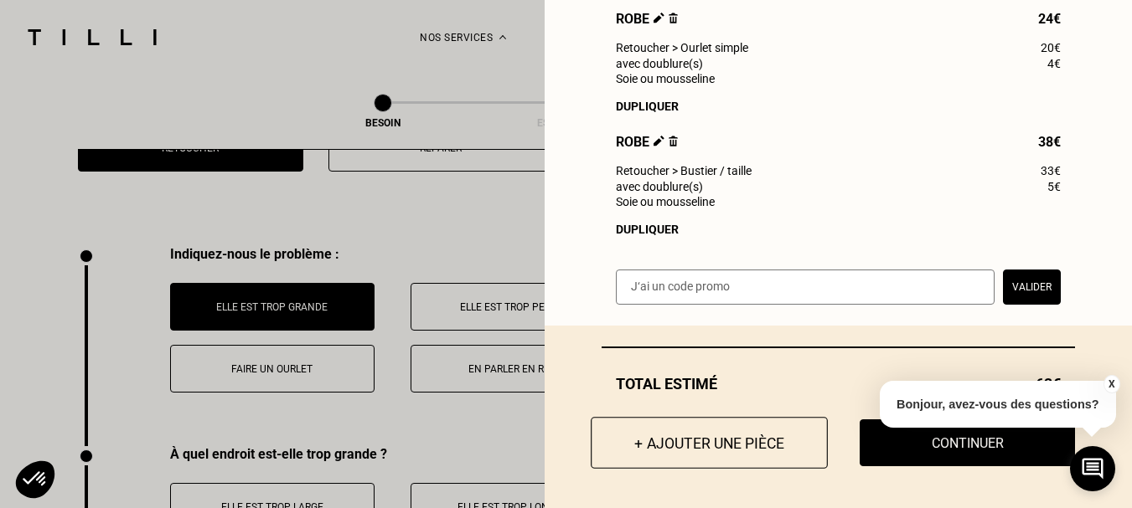
click at [702, 432] on button "+ Ajouter une pièce" at bounding box center [709, 443] width 237 height 52
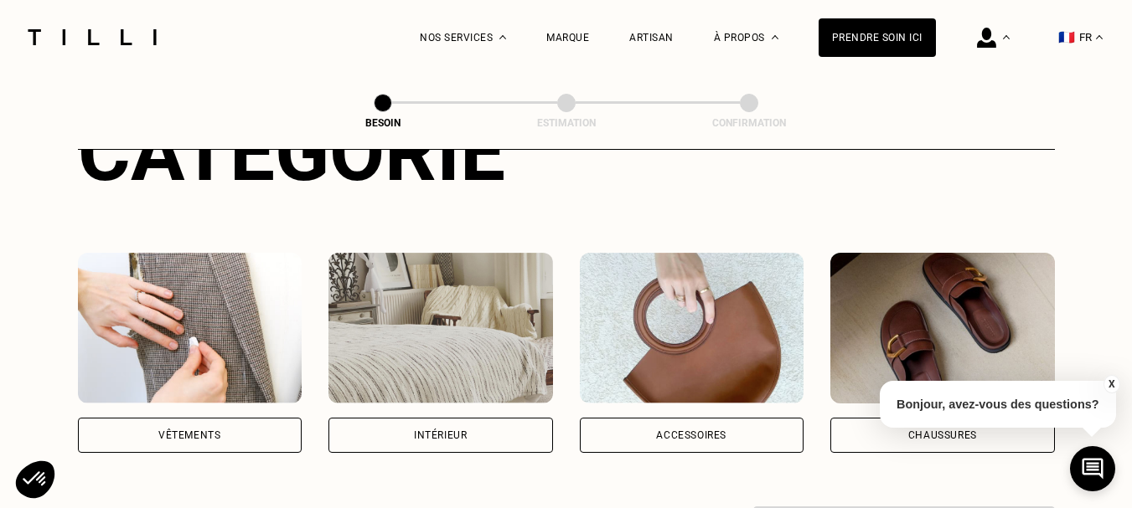
scroll to position [335, 0]
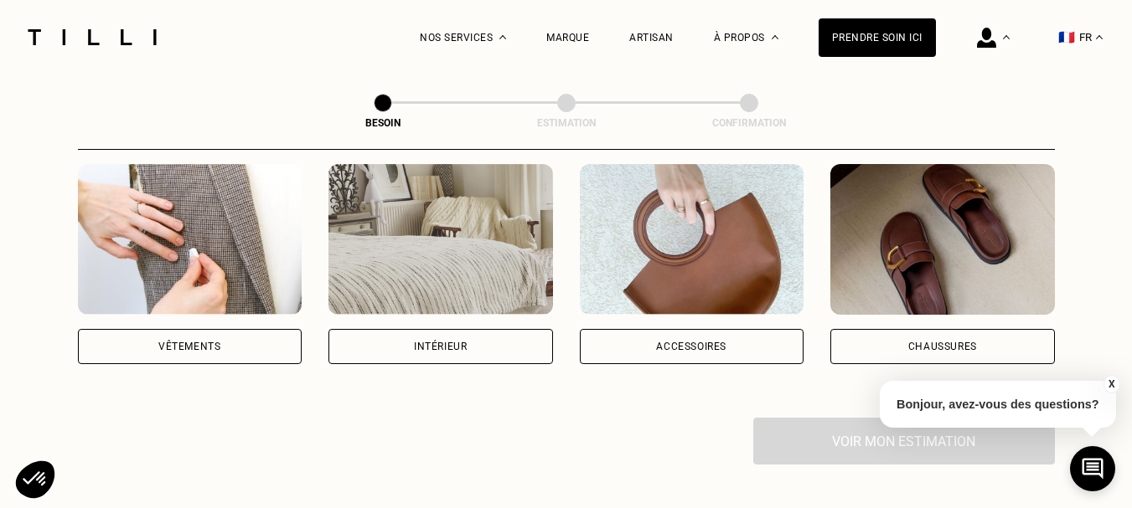
click at [245, 331] on div "Vêtements" at bounding box center [190, 346] width 224 height 35
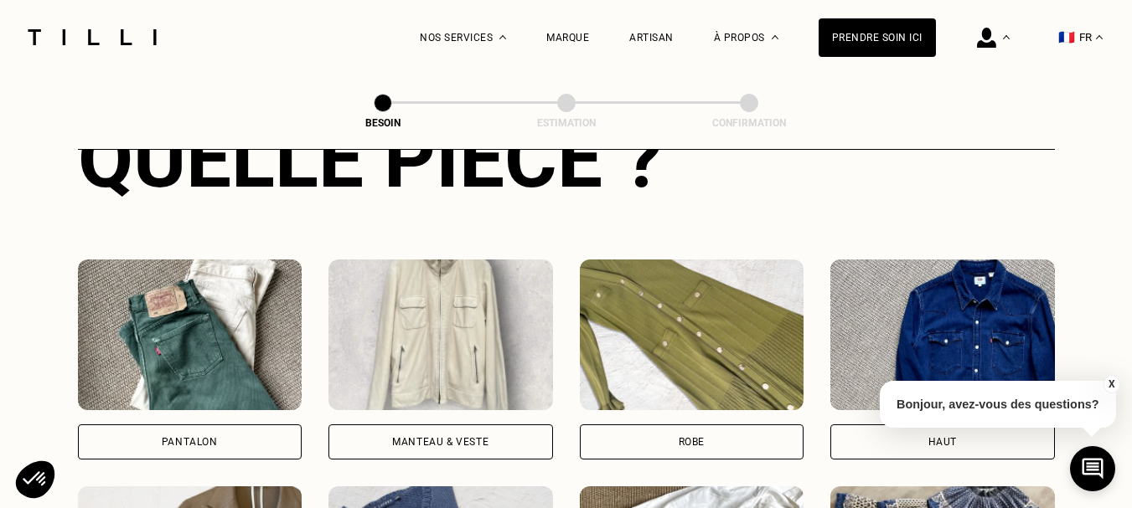
scroll to position [715, 0]
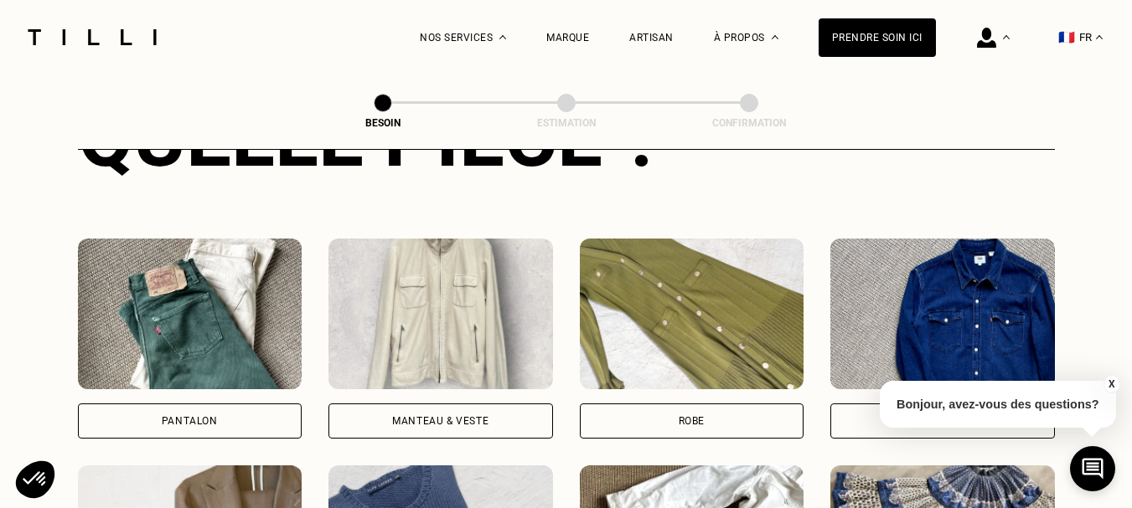
click at [199, 416] on div "Pantalon" at bounding box center [190, 421] width 56 height 10
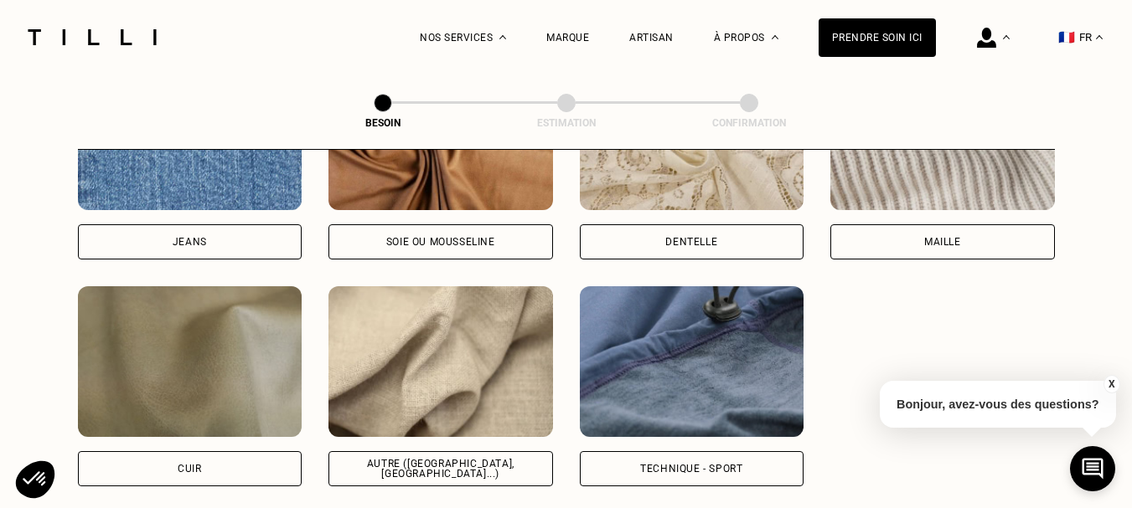
scroll to position [1962, 0]
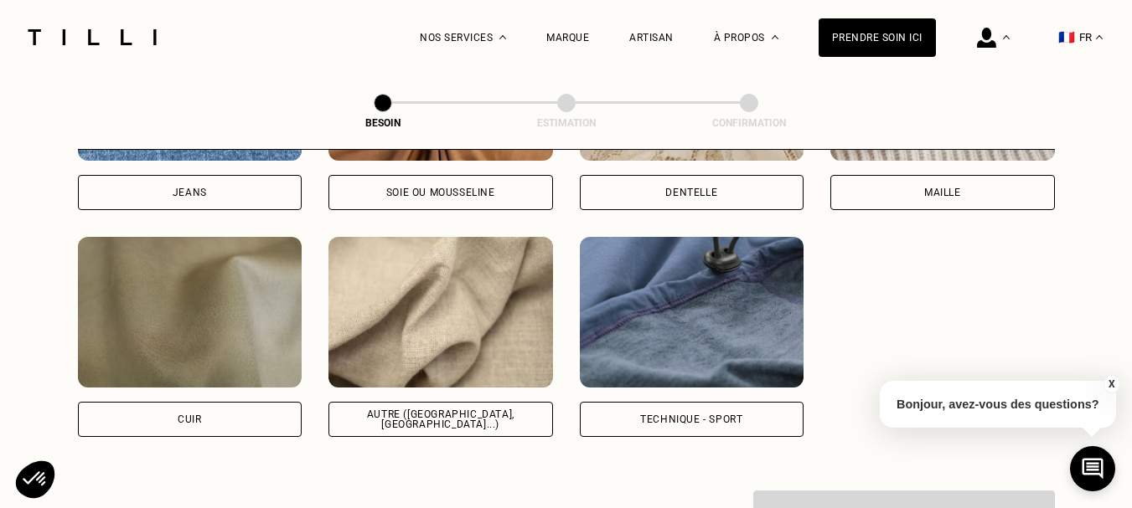
click at [483, 410] on div "Autre ([GEOGRAPHIC_DATA], [GEOGRAPHIC_DATA]...)" at bounding box center [441, 420] width 196 height 20
select select "FR"
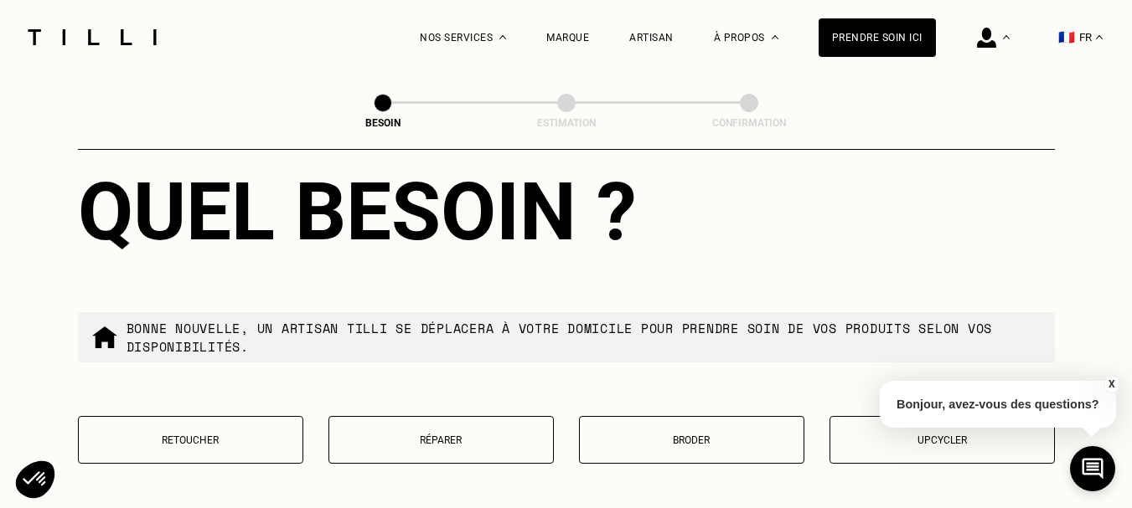
scroll to position [2839, 0]
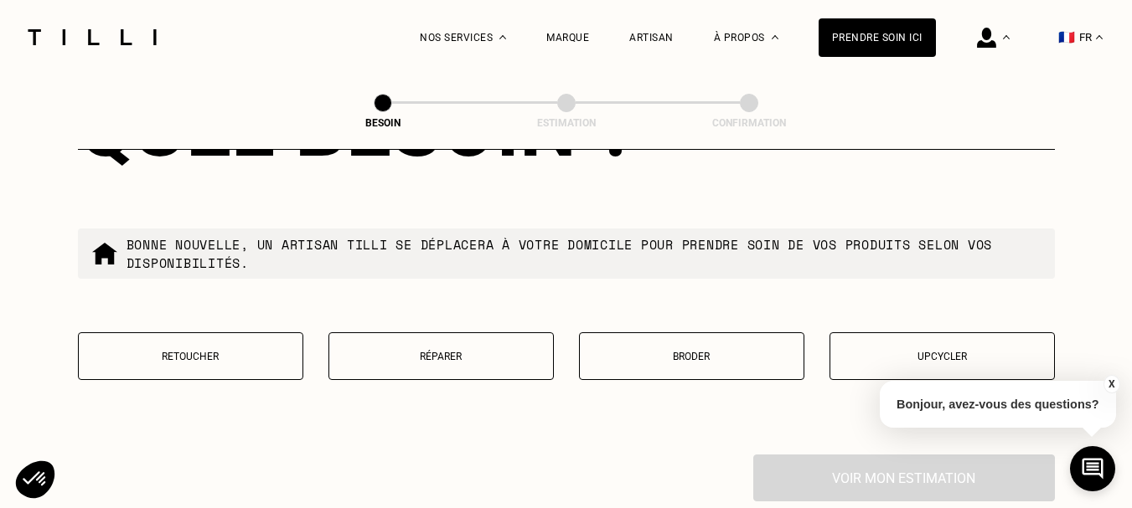
click at [236, 356] on button "Retoucher" at bounding box center [190, 357] width 225 height 48
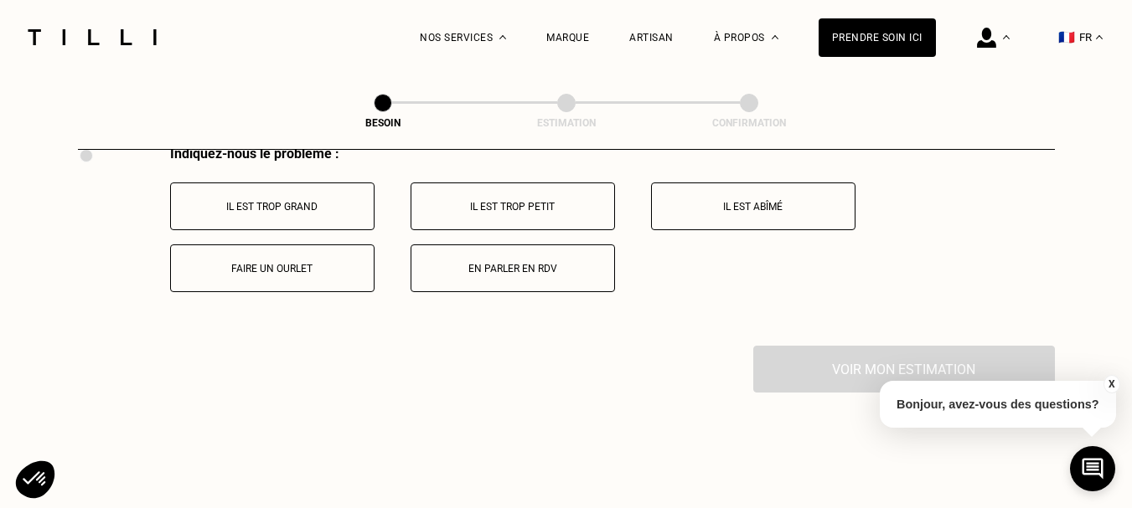
scroll to position [3182, 0]
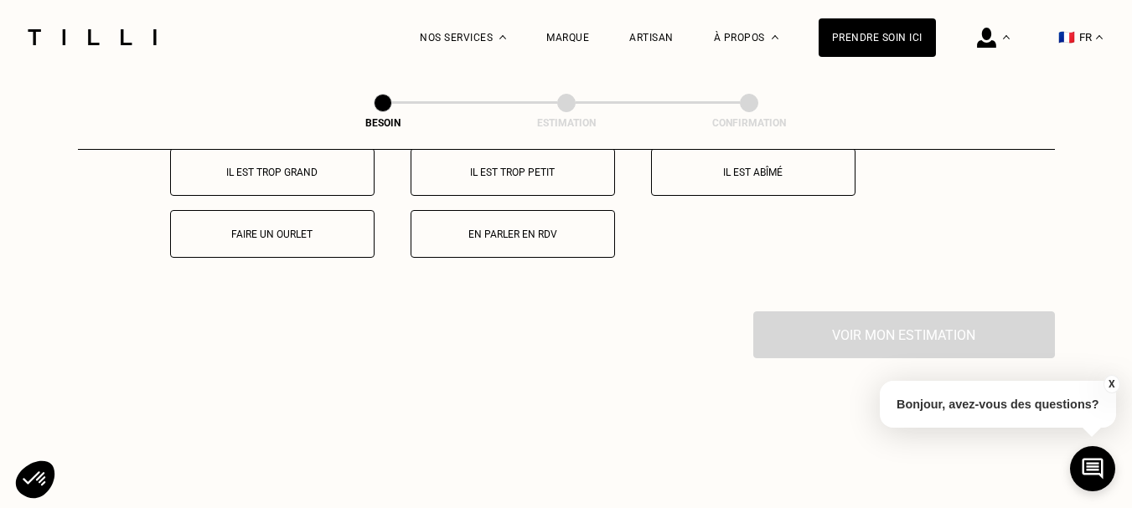
click at [281, 169] on p "Il est trop grand" at bounding box center [272, 173] width 186 height 12
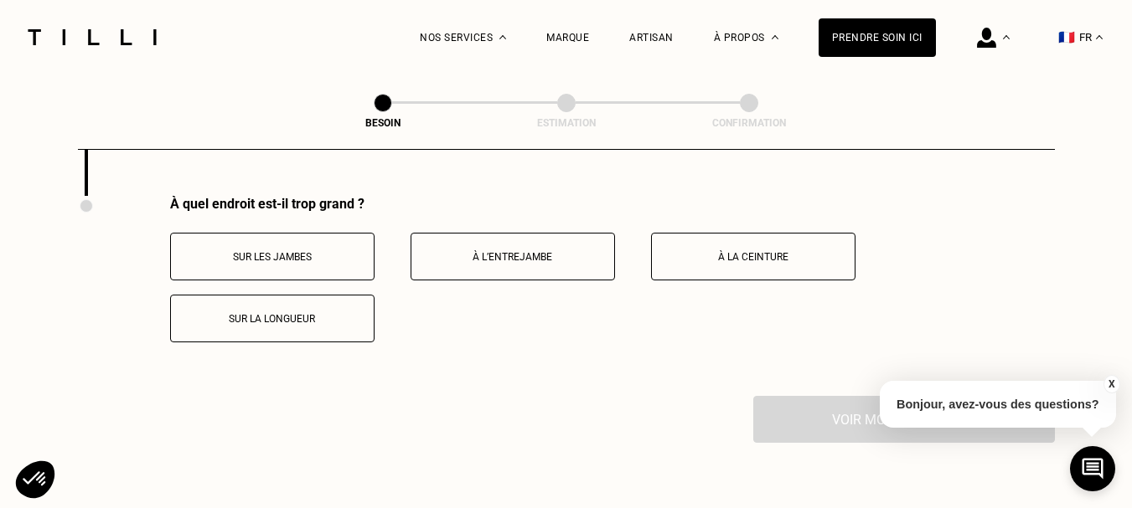
scroll to position [3299, 0]
click at [753, 254] on p "À la ceinture" at bounding box center [753, 256] width 186 height 12
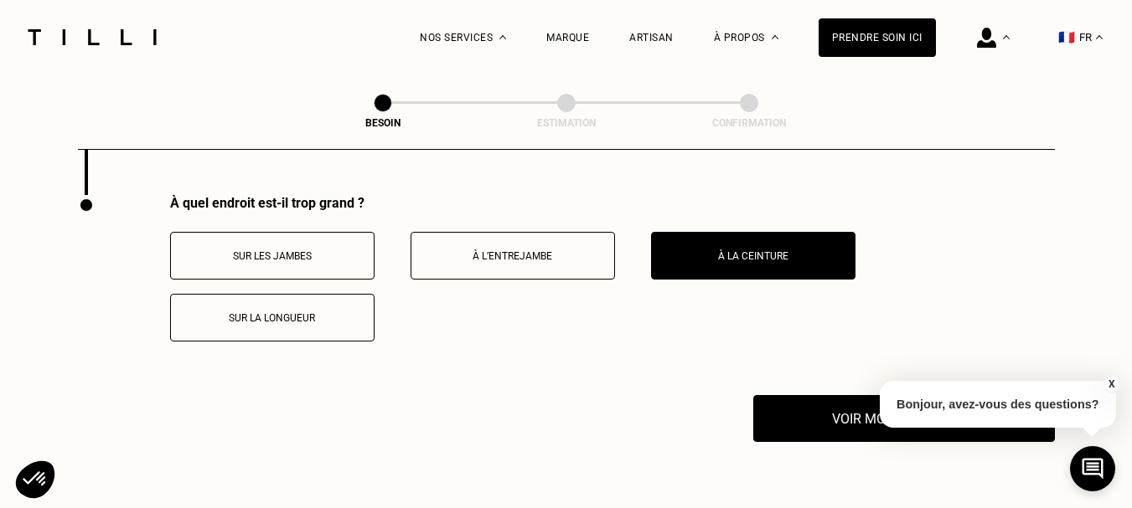
click at [316, 317] on button "Sur la longueur" at bounding box center [272, 318] width 204 height 48
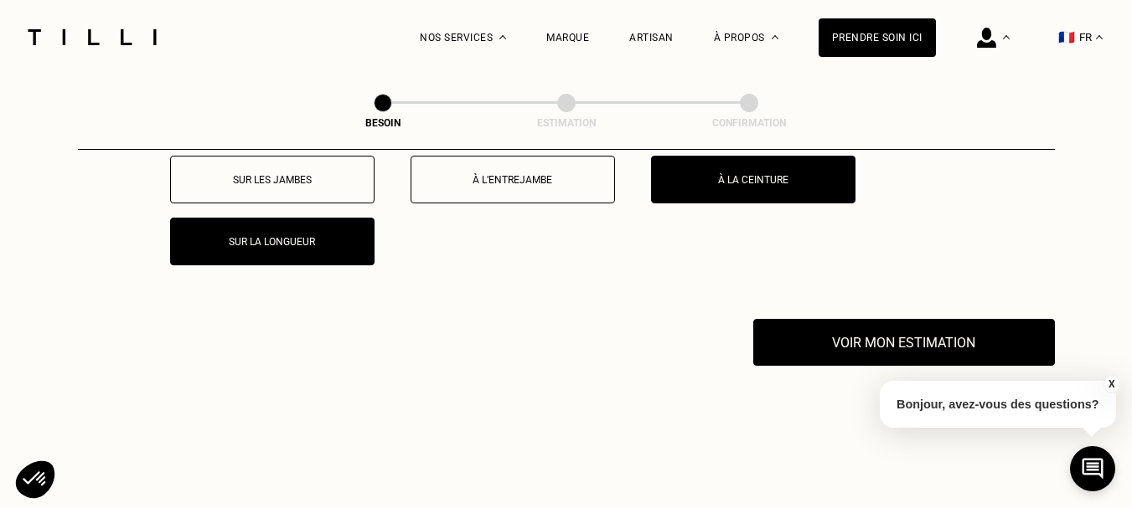
scroll to position [3550, 0]
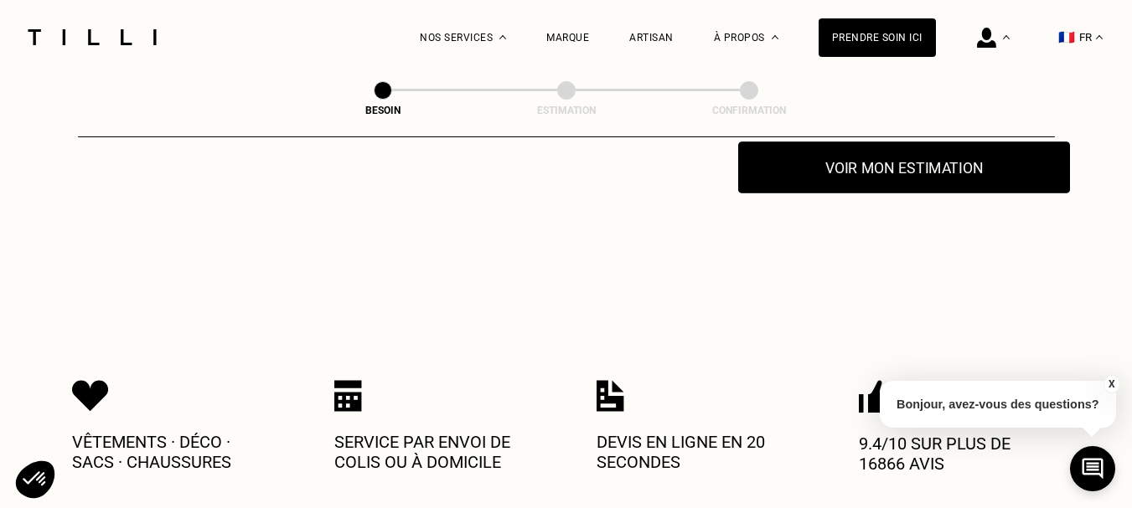
click at [889, 164] on button "Voir mon estimation" at bounding box center [904, 168] width 332 height 52
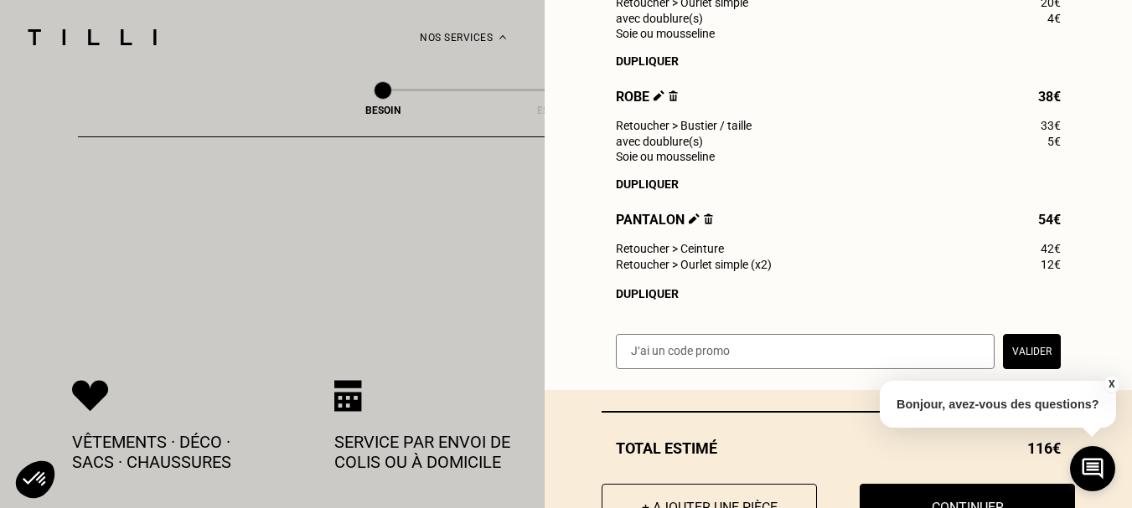
scroll to position [335, 0]
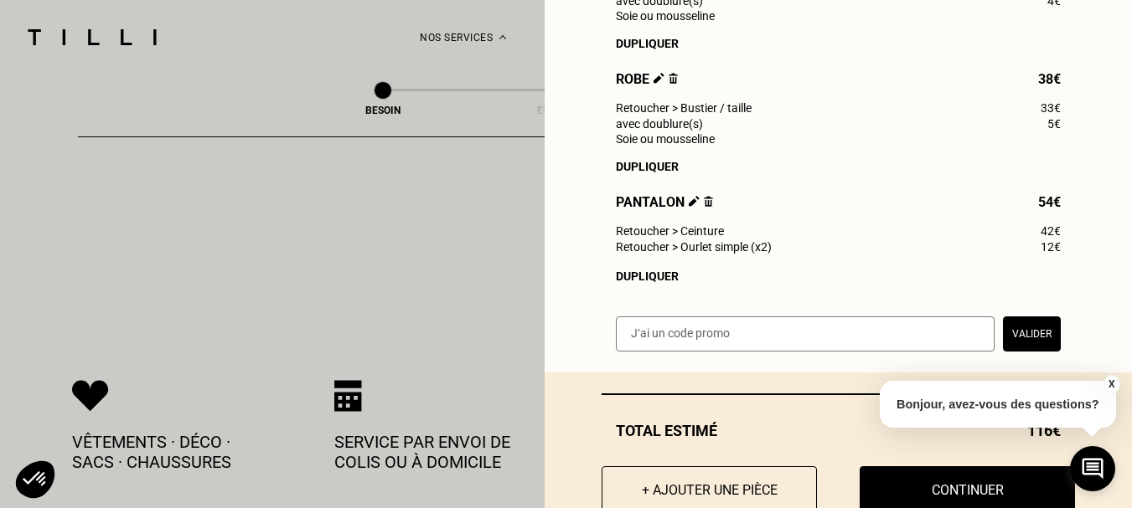
click at [704, 207] on img at bounding box center [708, 201] width 9 height 11
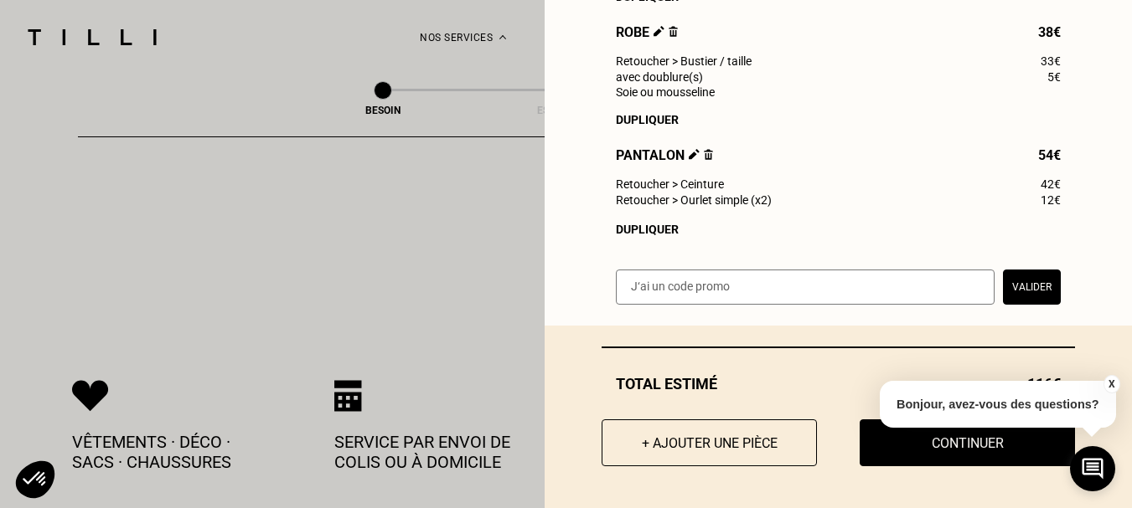
scroll to position [396, 0]
click at [689, 151] on img at bounding box center [694, 154] width 11 height 11
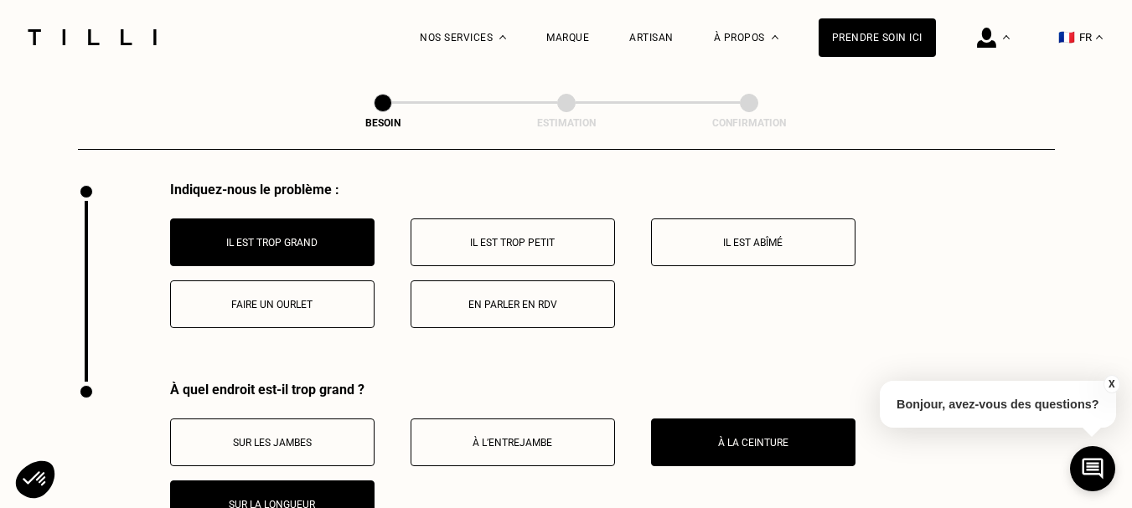
scroll to position [3183, 0]
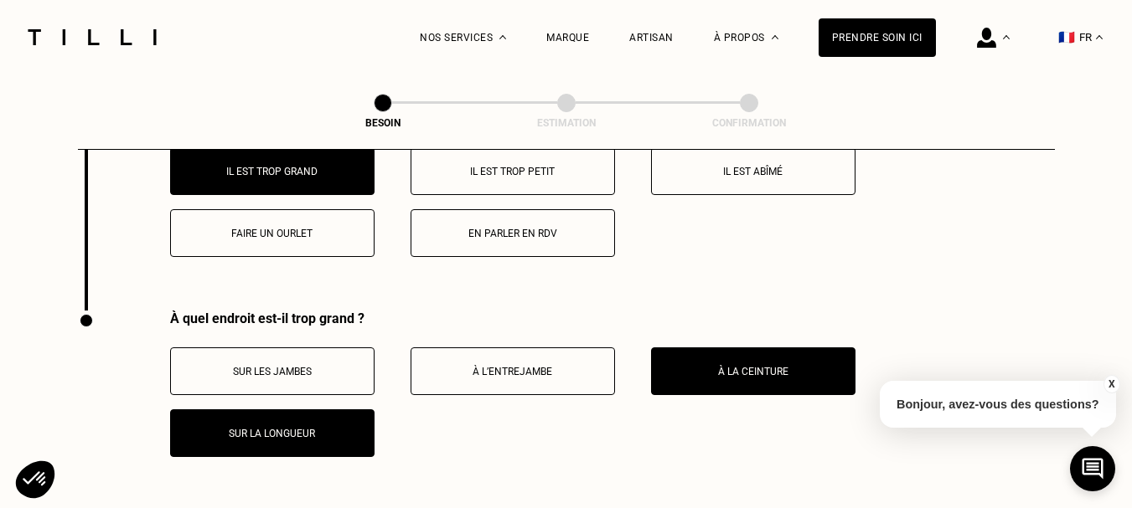
click at [278, 428] on p "Sur la longueur" at bounding box center [272, 434] width 186 height 12
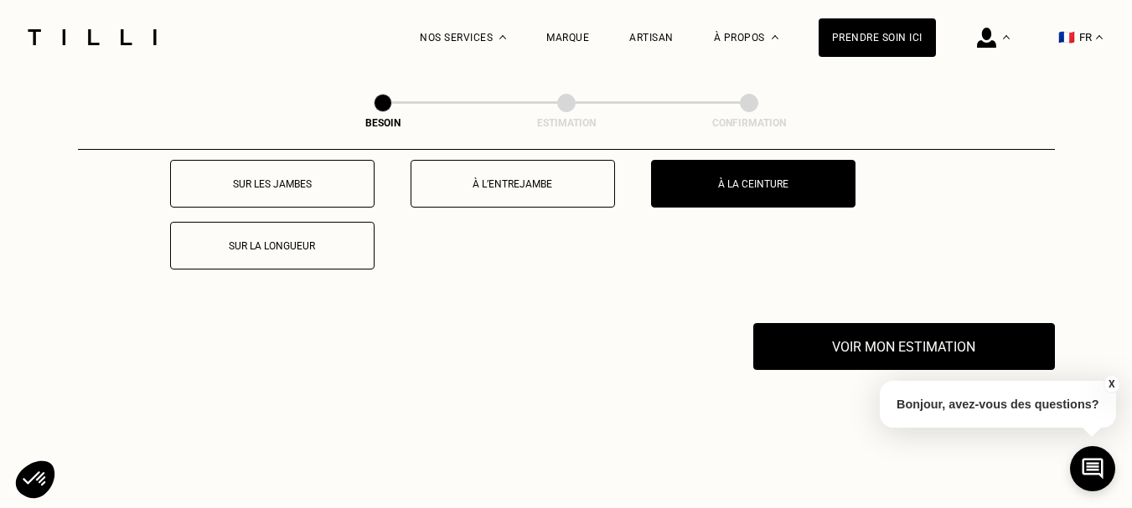
scroll to position [3434, 0]
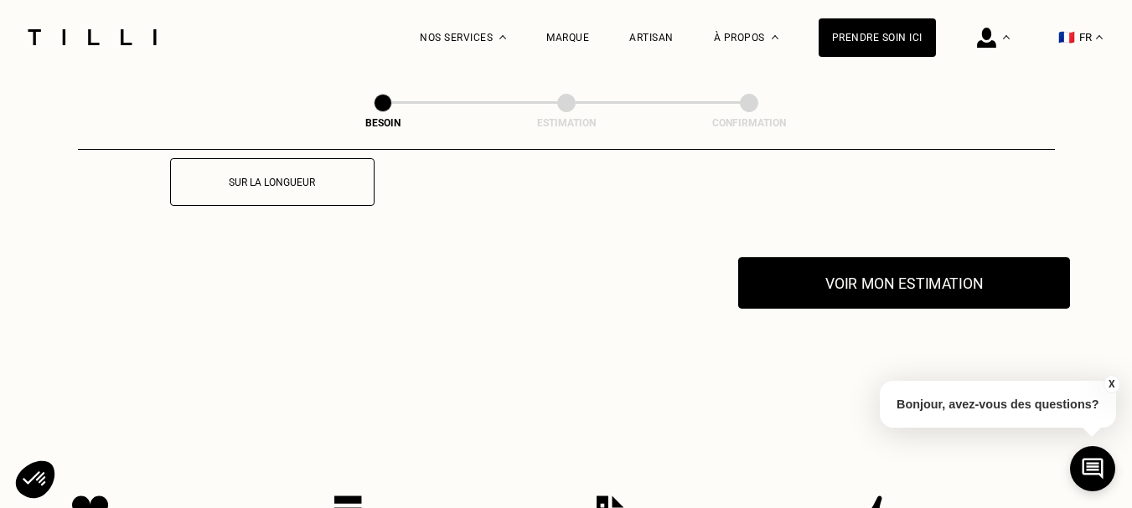
click at [878, 274] on button "Voir mon estimation" at bounding box center [904, 283] width 332 height 52
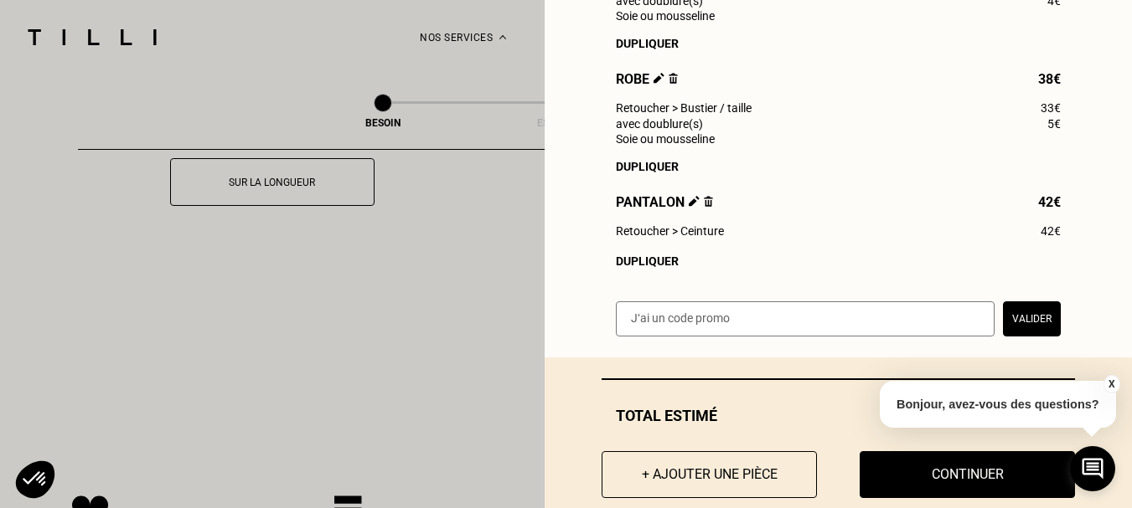
scroll to position [380, 0]
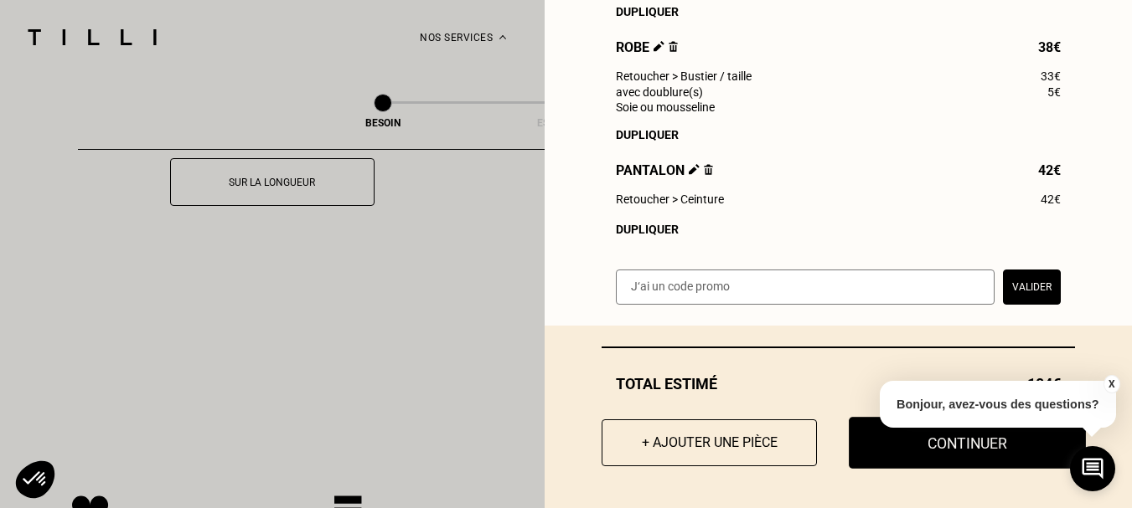
click at [892, 445] on button "Continuer" at bounding box center [967, 443] width 237 height 52
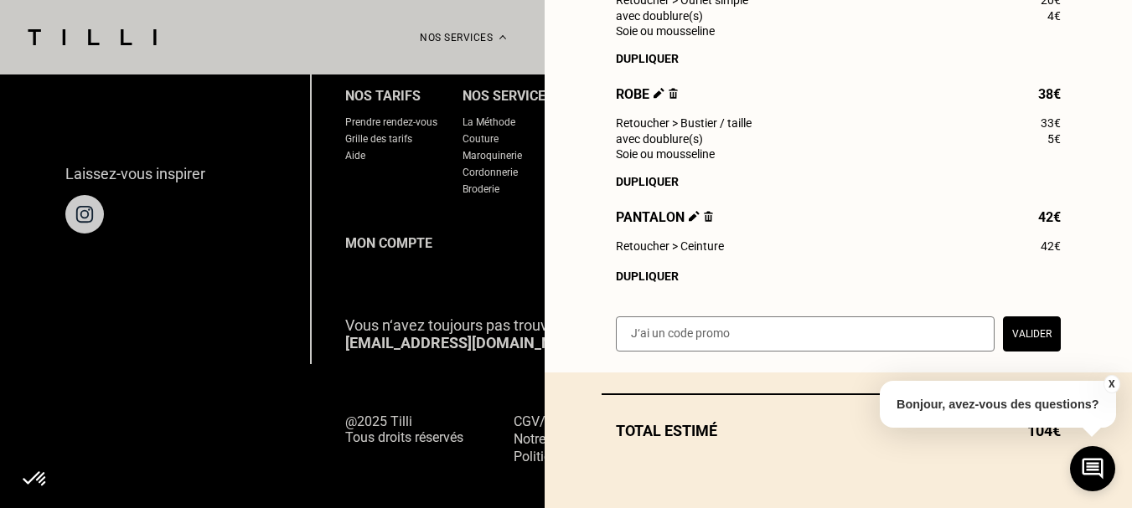
scroll to position [333, 0]
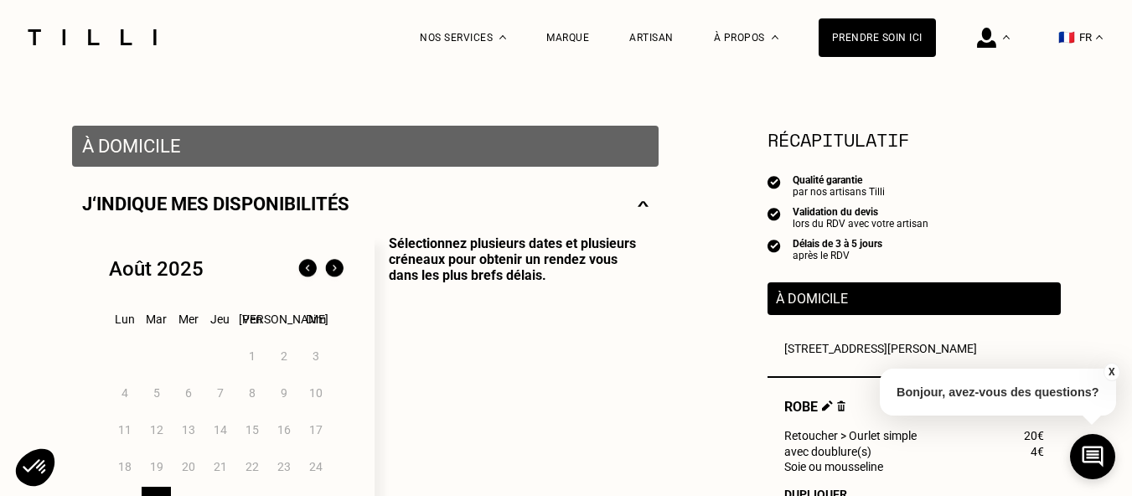
scroll to position [335, 0]
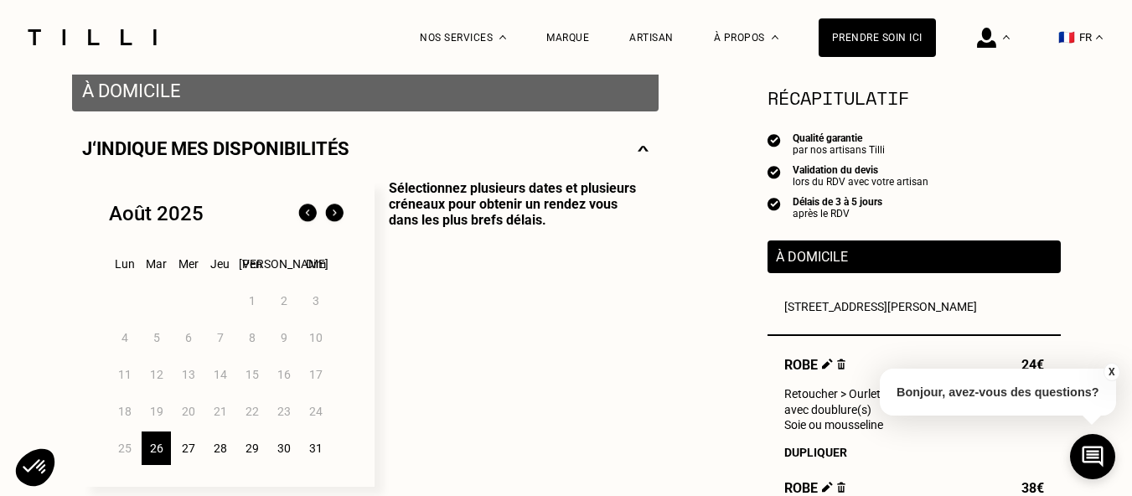
click at [182, 452] on div "27" at bounding box center [187, 448] width 29 height 34
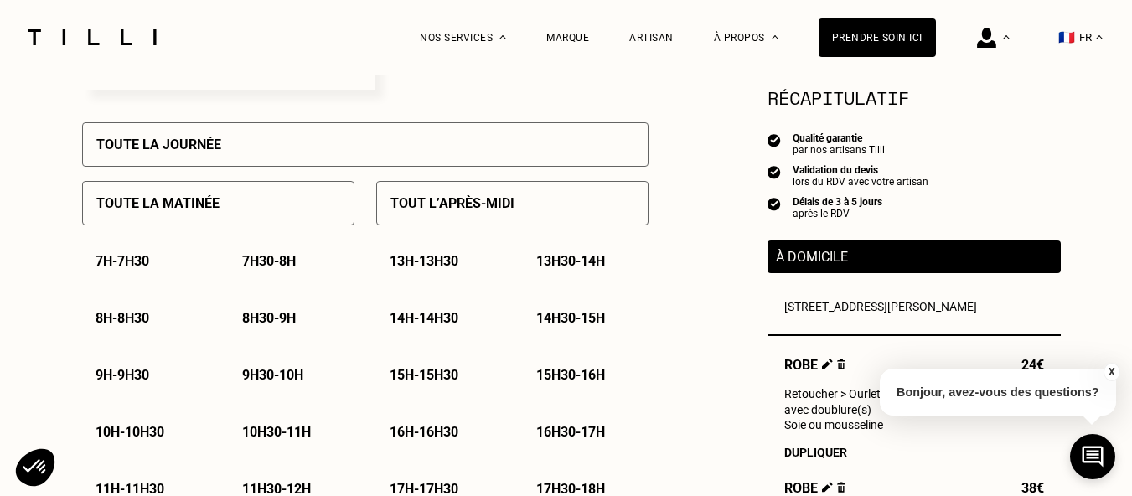
scroll to position [754, 0]
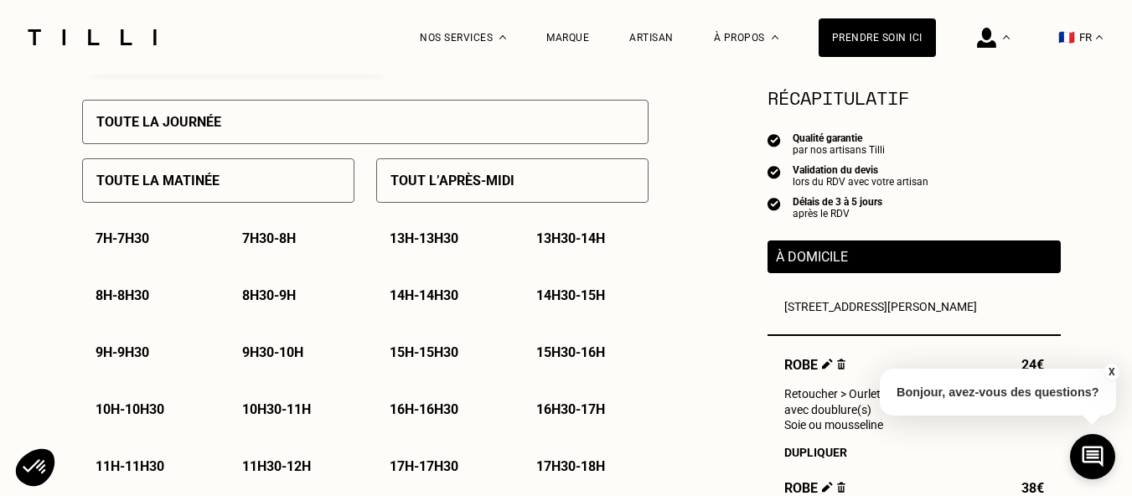
click at [224, 186] on div "Toute la matinée" at bounding box center [218, 180] width 272 height 44
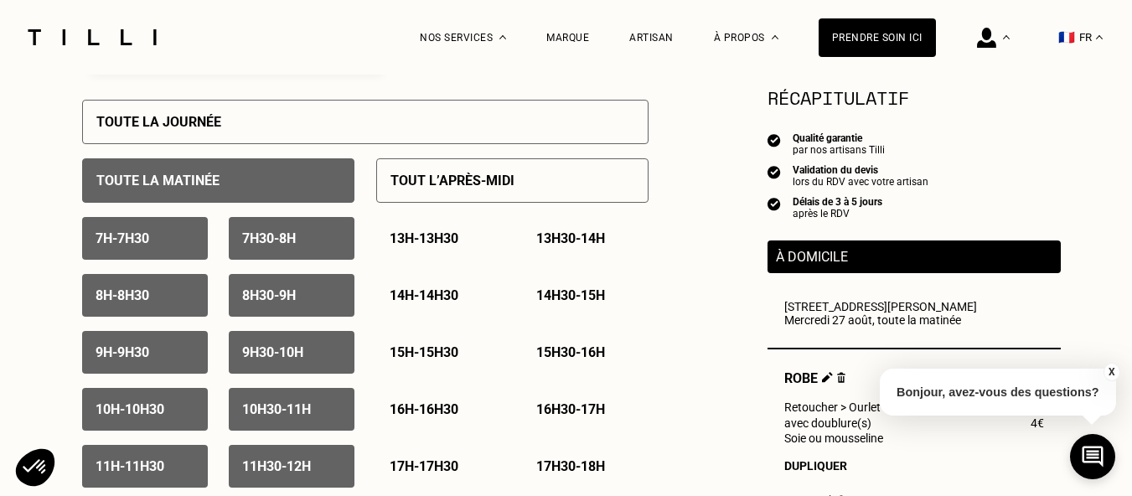
click at [135, 239] on p "7h - 7h30" at bounding box center [122, 238] width 54 height 16
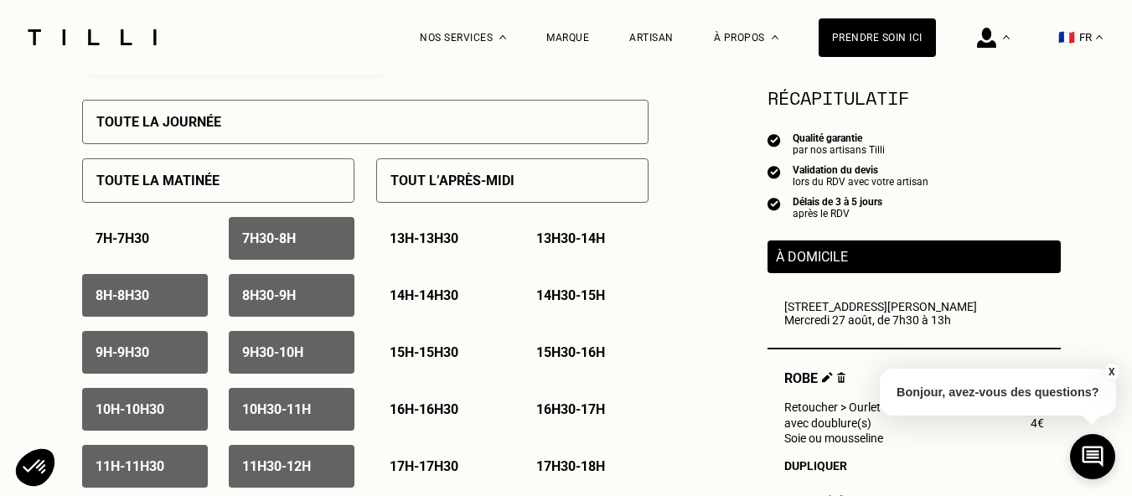
click at [271, 243] on p "7h30 - 8h" at bounding box center [269, 238] width 54 height 16
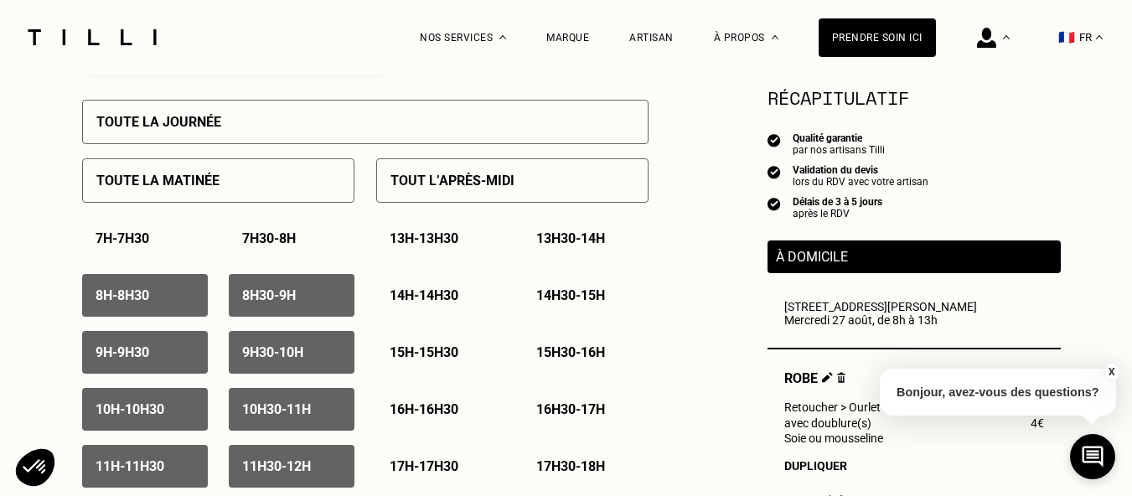
click at [101, 302] on p "8h - 8h30" at bounding box center [122, 295] width 54 height 16
click at [263, 296] on p "8h30 - 9h" at bounding box center [269, 295] width 54 height 16
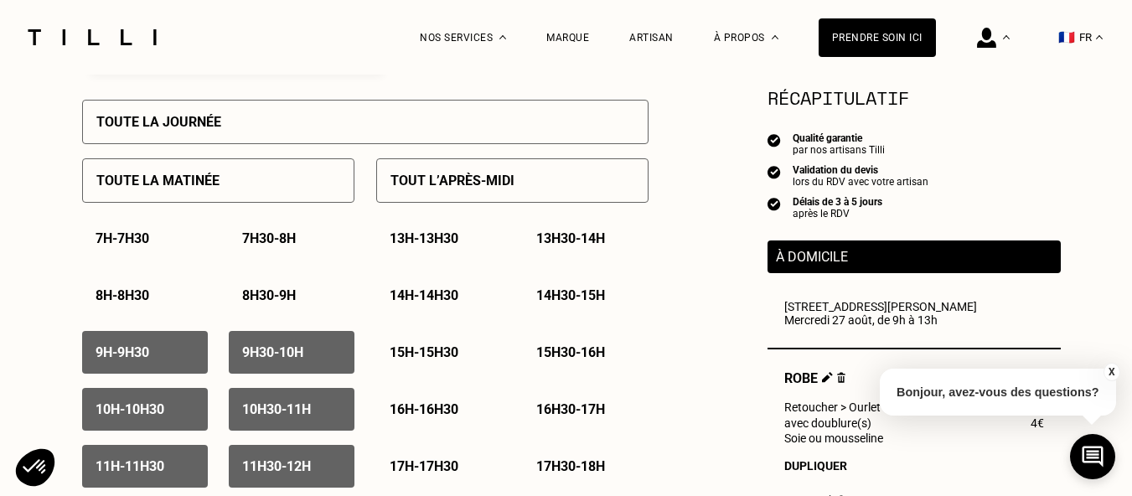
click at [136, 359] on p "9h - 9h30" at bounding box center [122, 352] width 54 height 16
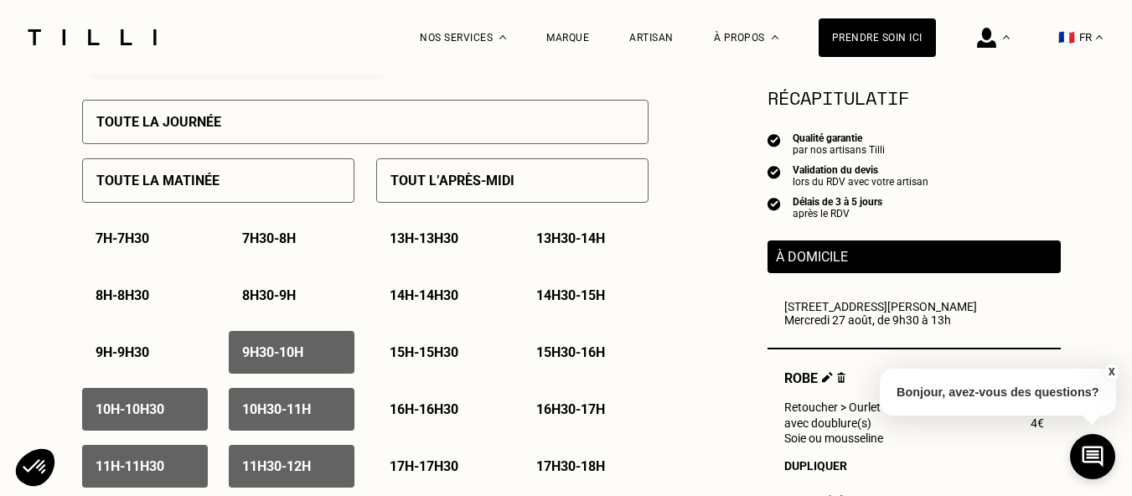
click at [261, 352] on p "9h30 - 10h" at bounding box center [272, 352] width 61 height 16
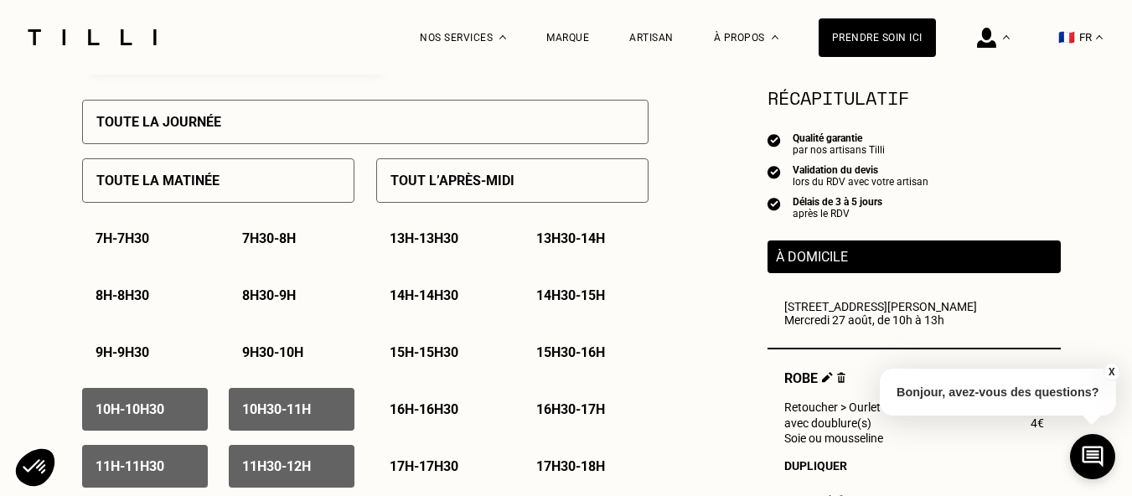
click at [508, 194] on div "Tout l’après-midi" at bounding box center [512, 180] width 272 height 44
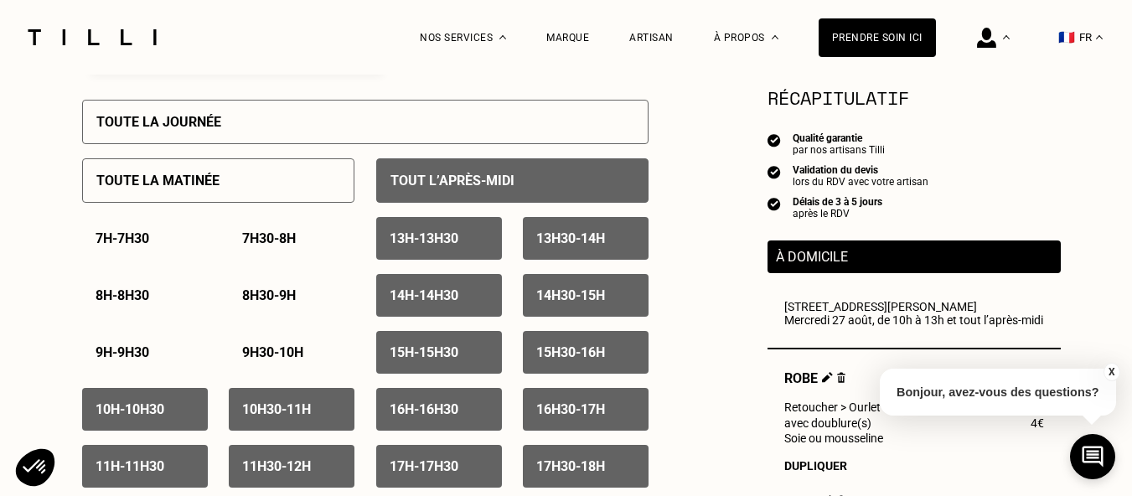
click at [437, 244] on p "13h - 13h30" at bounding box center [424, 238] width 69 height 16
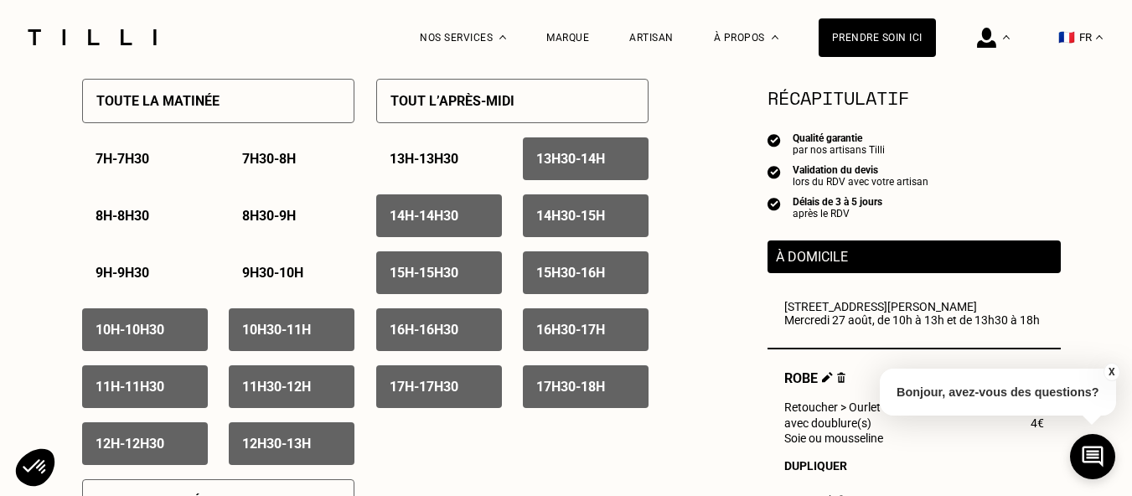
scroll to position [1005, 0]
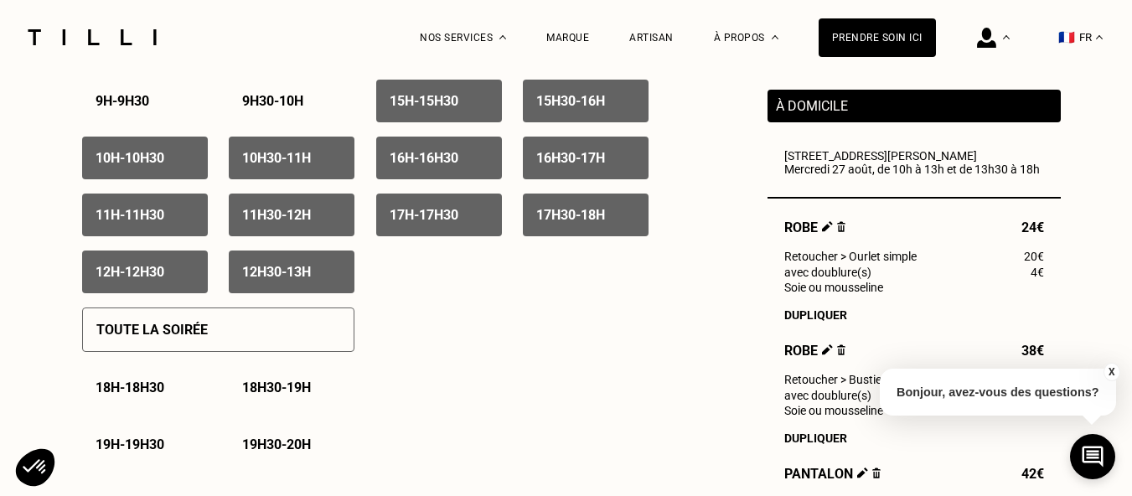
click at [110, 390] on p "18h - 18h30" at bounding box center [129, 387] width 69 height 16
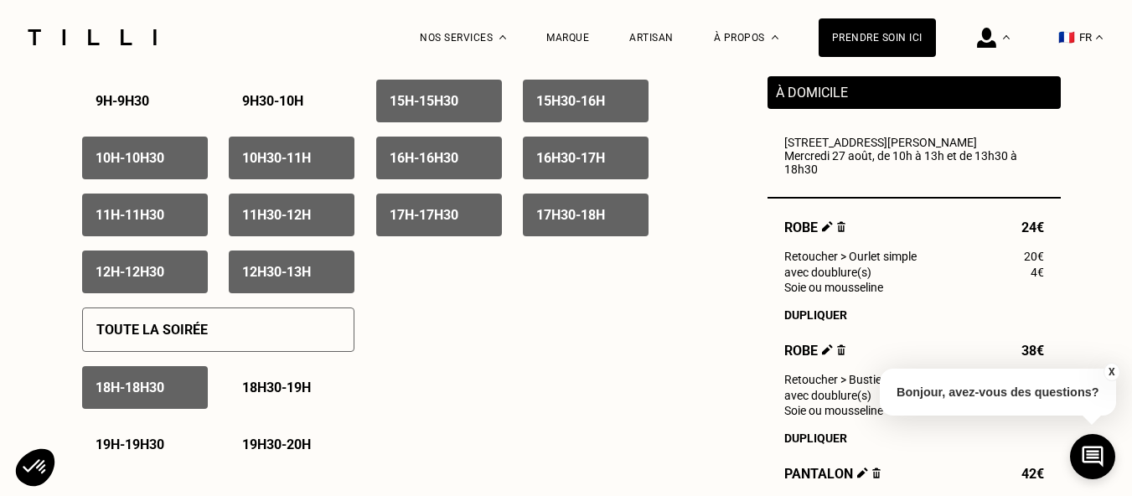
click at [277, 389] on p "18h30 - 19h" at bounding box center [276, 387] width 69 height 16
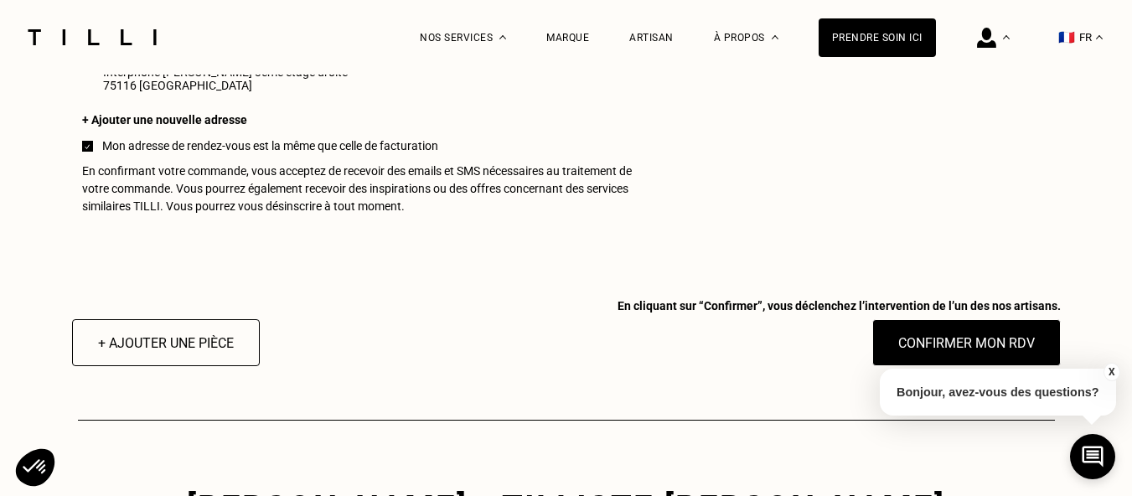
scroll to position [1675, 0]
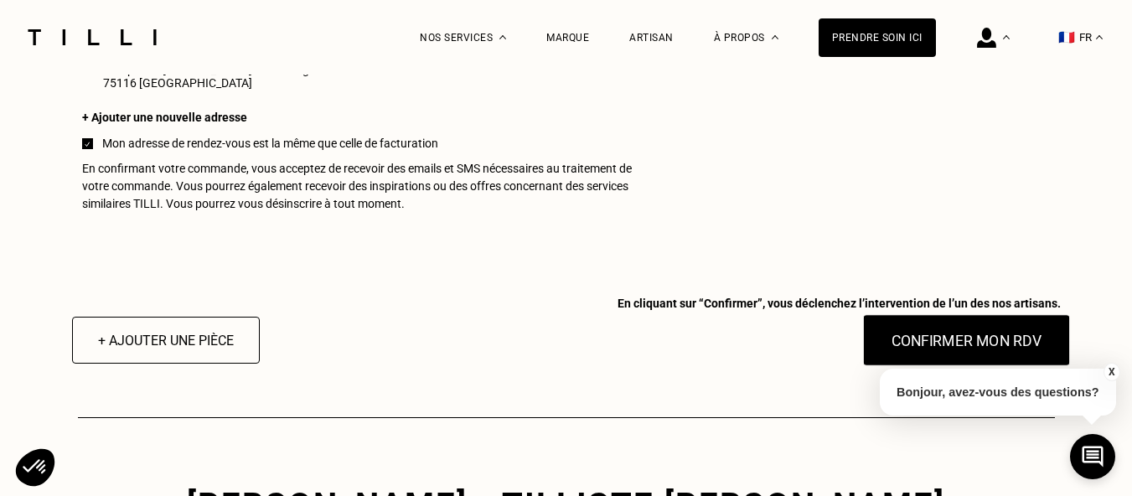
click at [941, 347] on button "Confirmer mon RDV" at bounding box center [966, 340] width 208 height 52
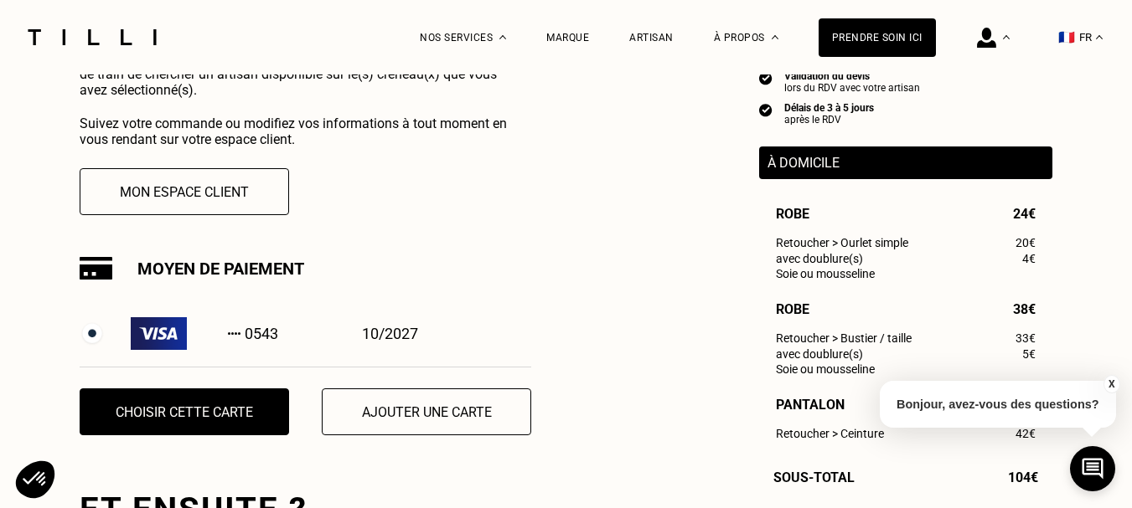
scroll to position [503, 0]
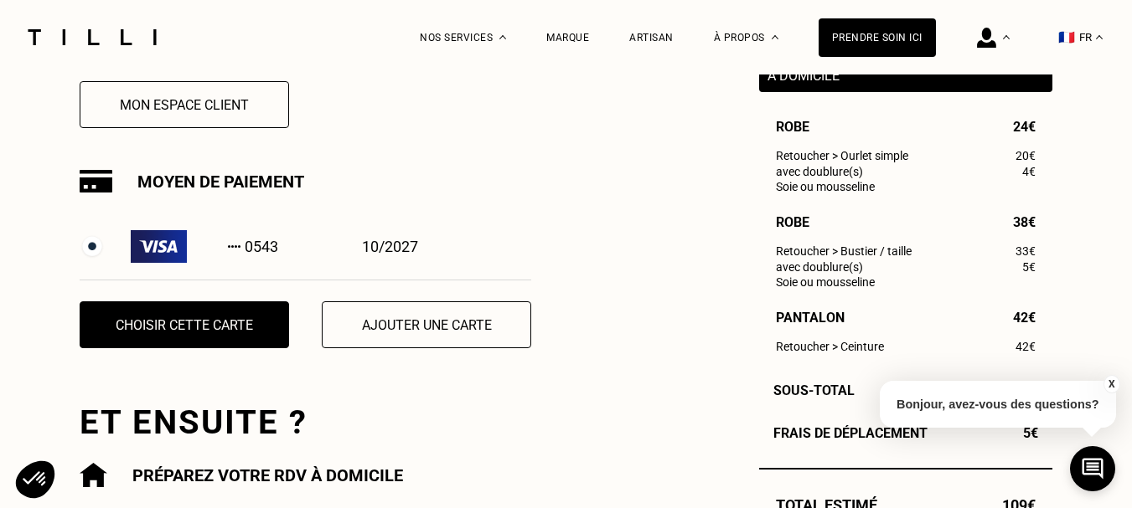
click at [235, 246] on div "0543" at bounding box center [204, 246] width 147 height 33
click at [226, 328] on button "Choisir cette carte" at bounding box center [185, 325] width 230 height 52
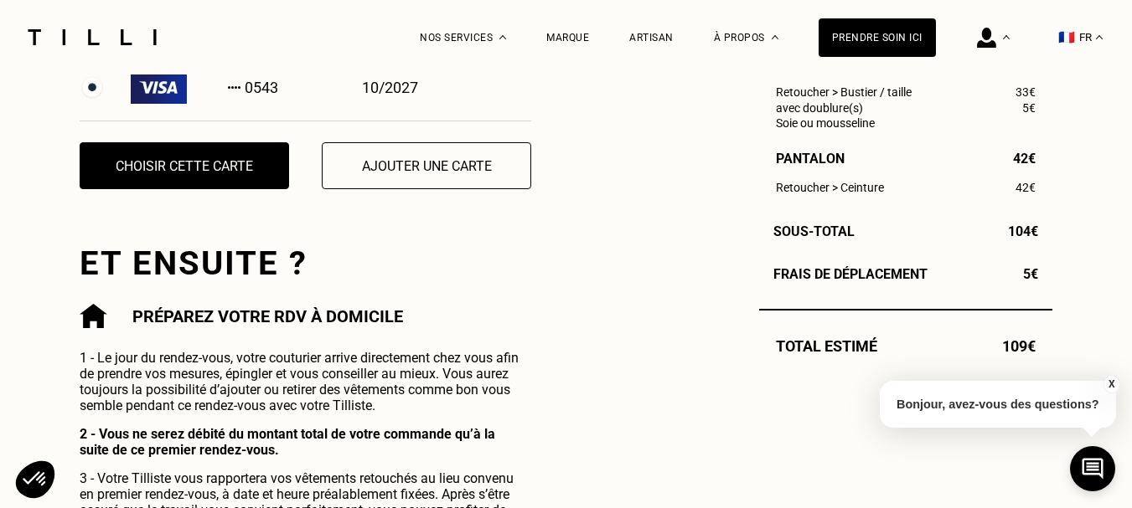
scroll to position [670, 0]
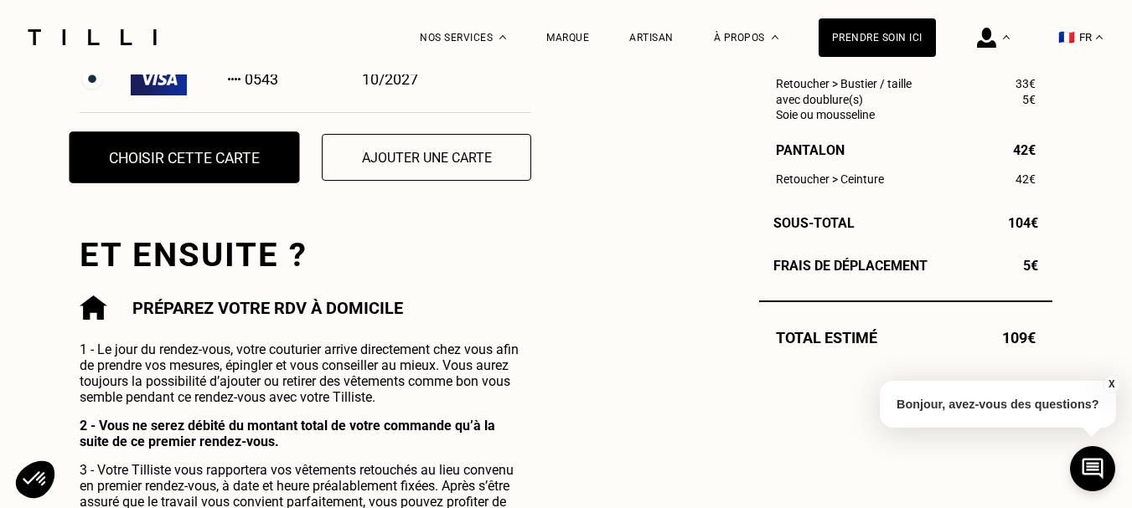
click at [187, 165] on button "Choisir cette carte" at bounding box center [185, 158] width 230 height 52
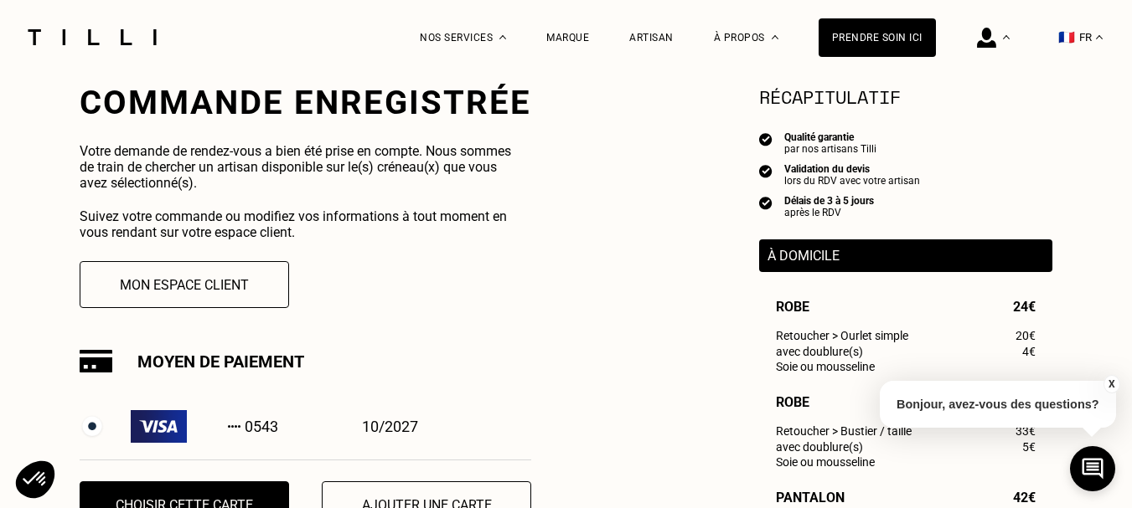
scroll to position [419, 0]
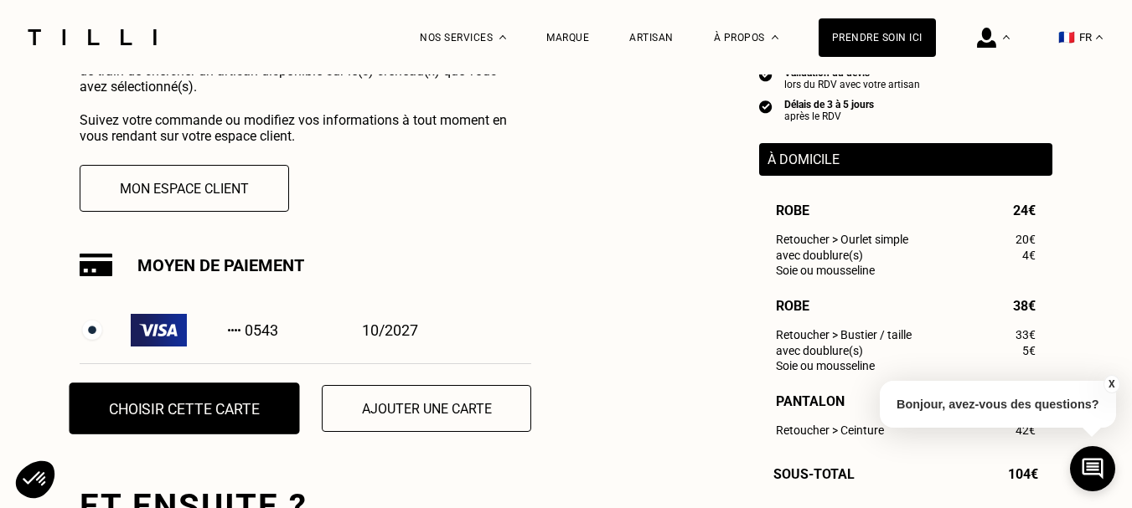
click at [205, 421] on button "Choisir cette carte" at bounding box center [185, 409] width 230 height 52
